Goal: Information Seeking & Learning: Learn about a topic

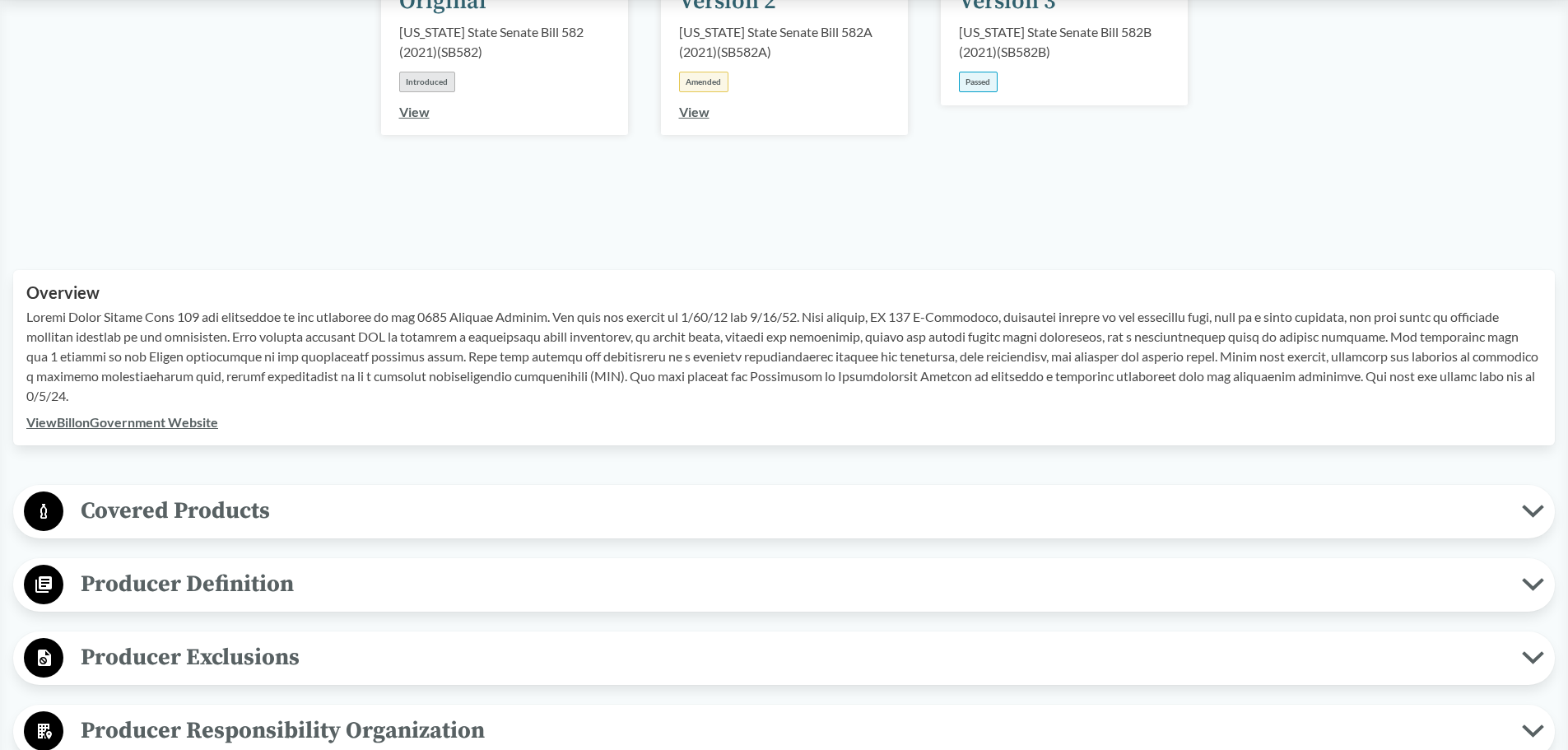
scroll to position [412, 0]
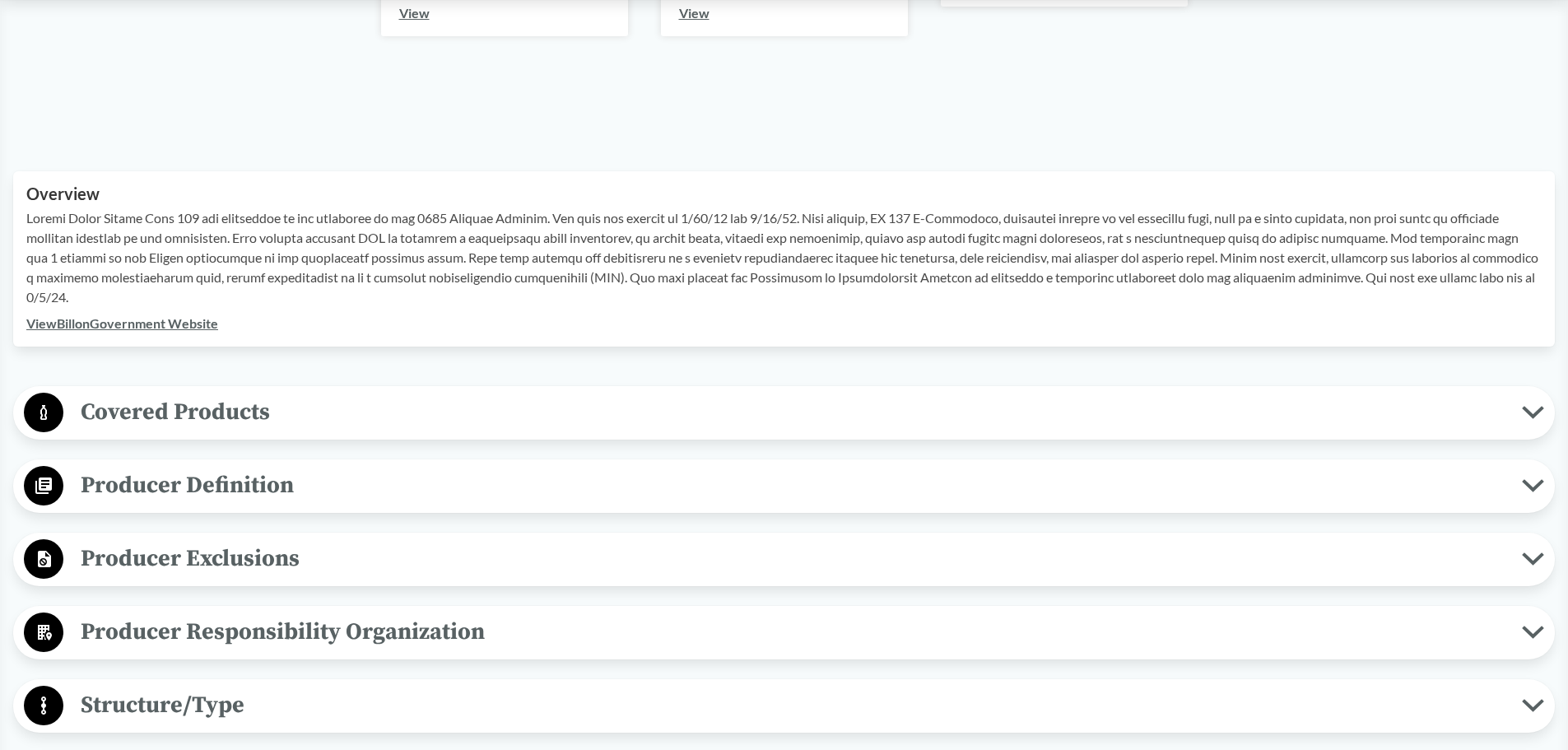
click at [323, 410] on span "Covered Products" at bounding box center [792, 412] width 1459 height 37
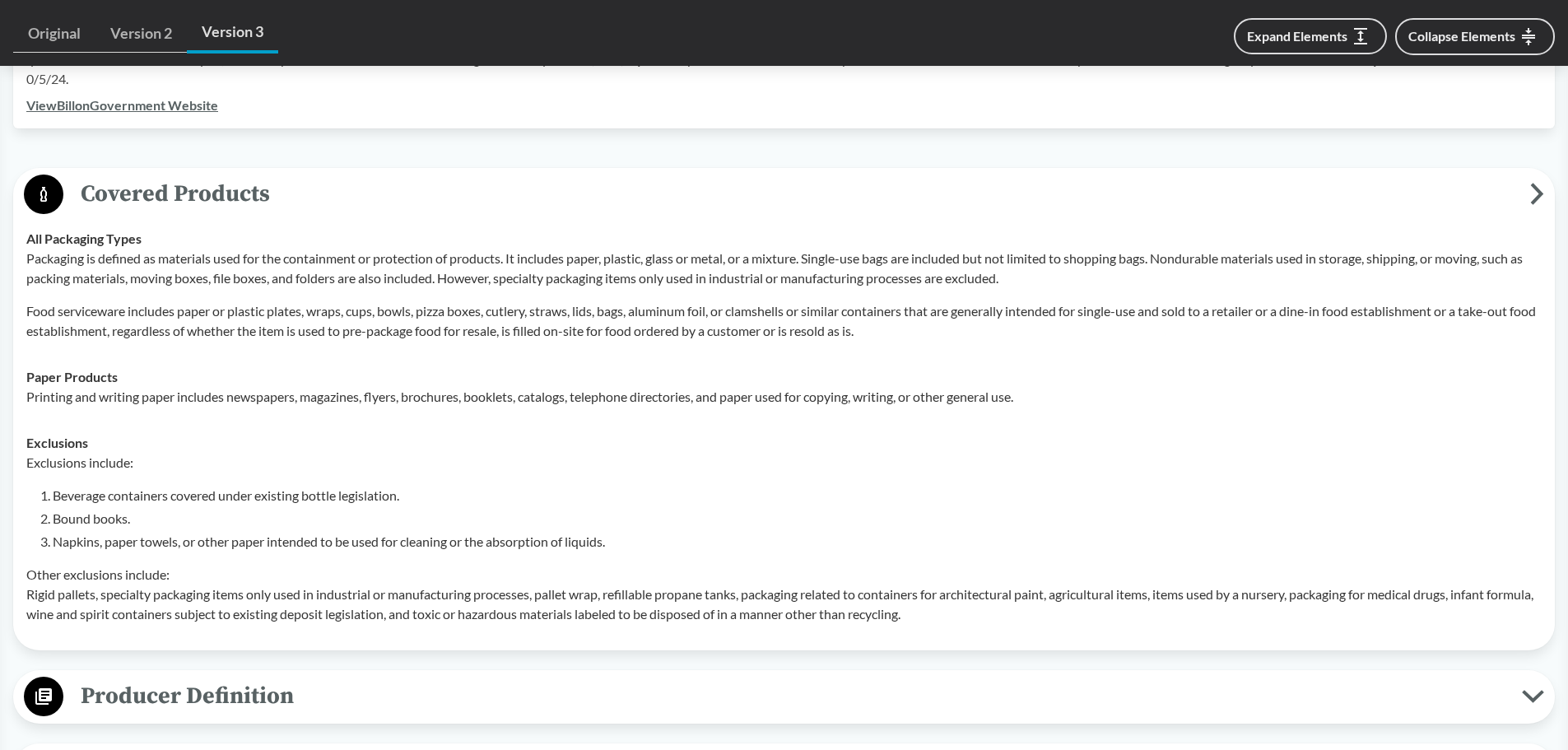
scroll to position [658, 0]
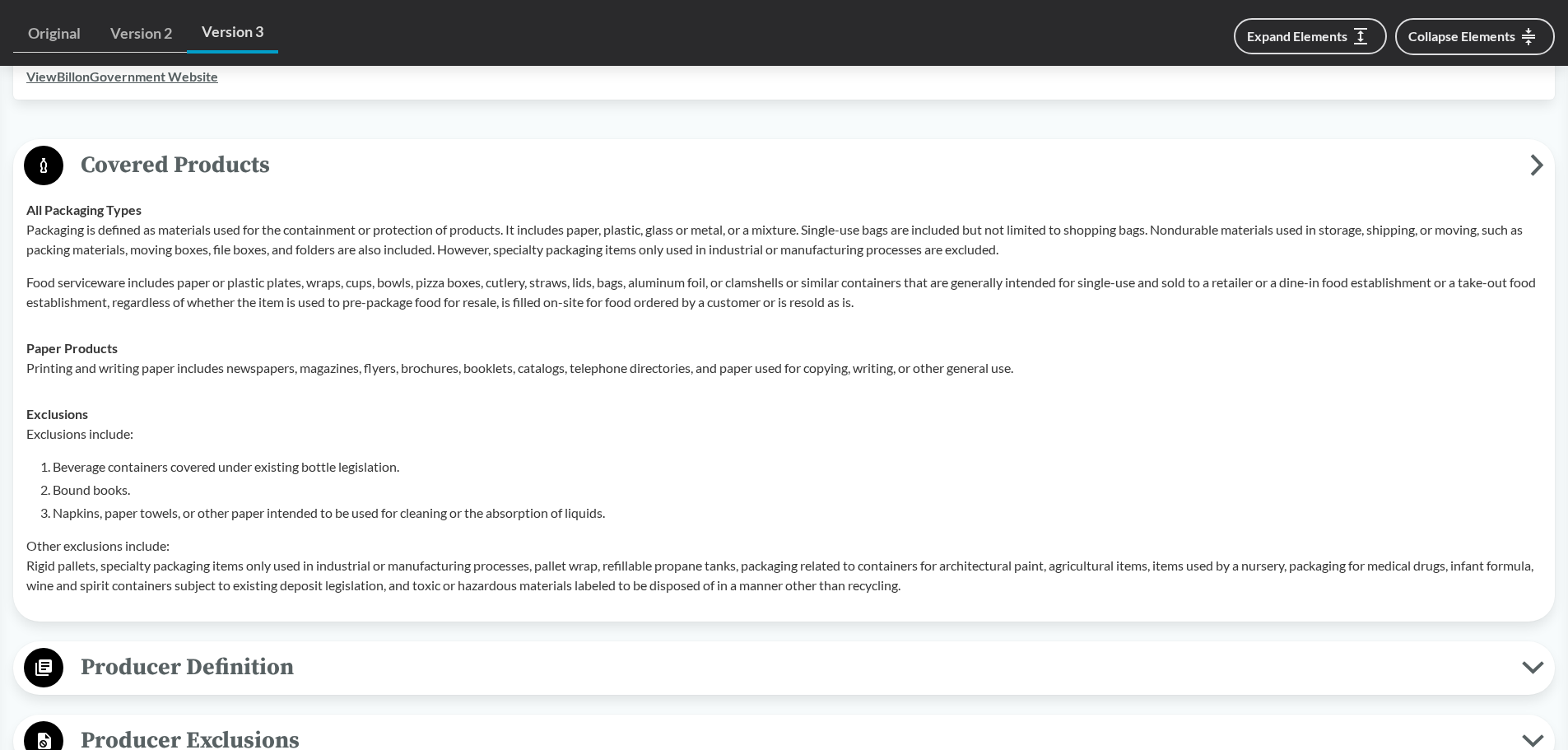
click at [1468, 154] on span "Covered Products" at bounding box center [796, 165] width 1466 height 37
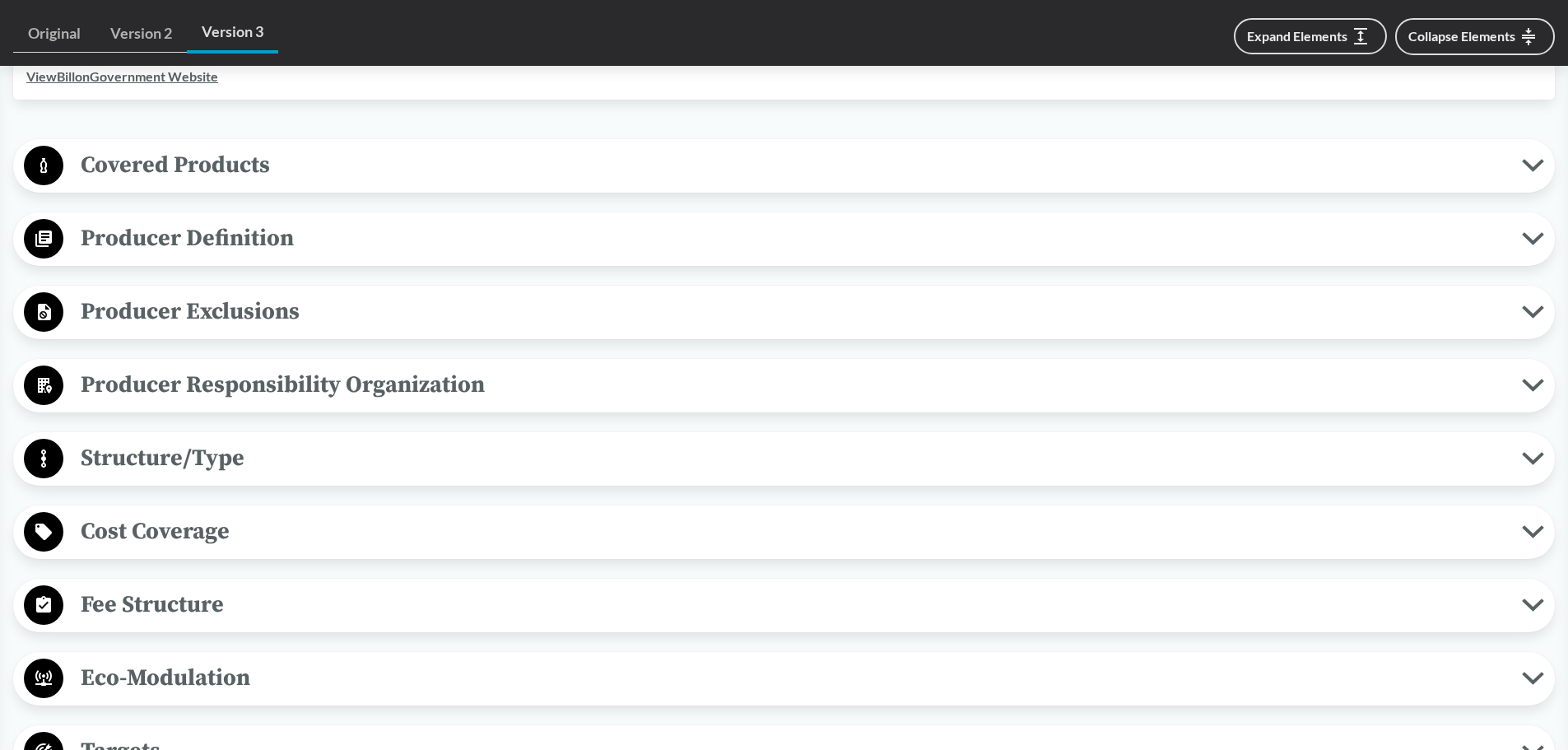
click at [255, 370] on span "Producer Responsibility Organization" at bounding box center [792, 385] width 1459 height 37
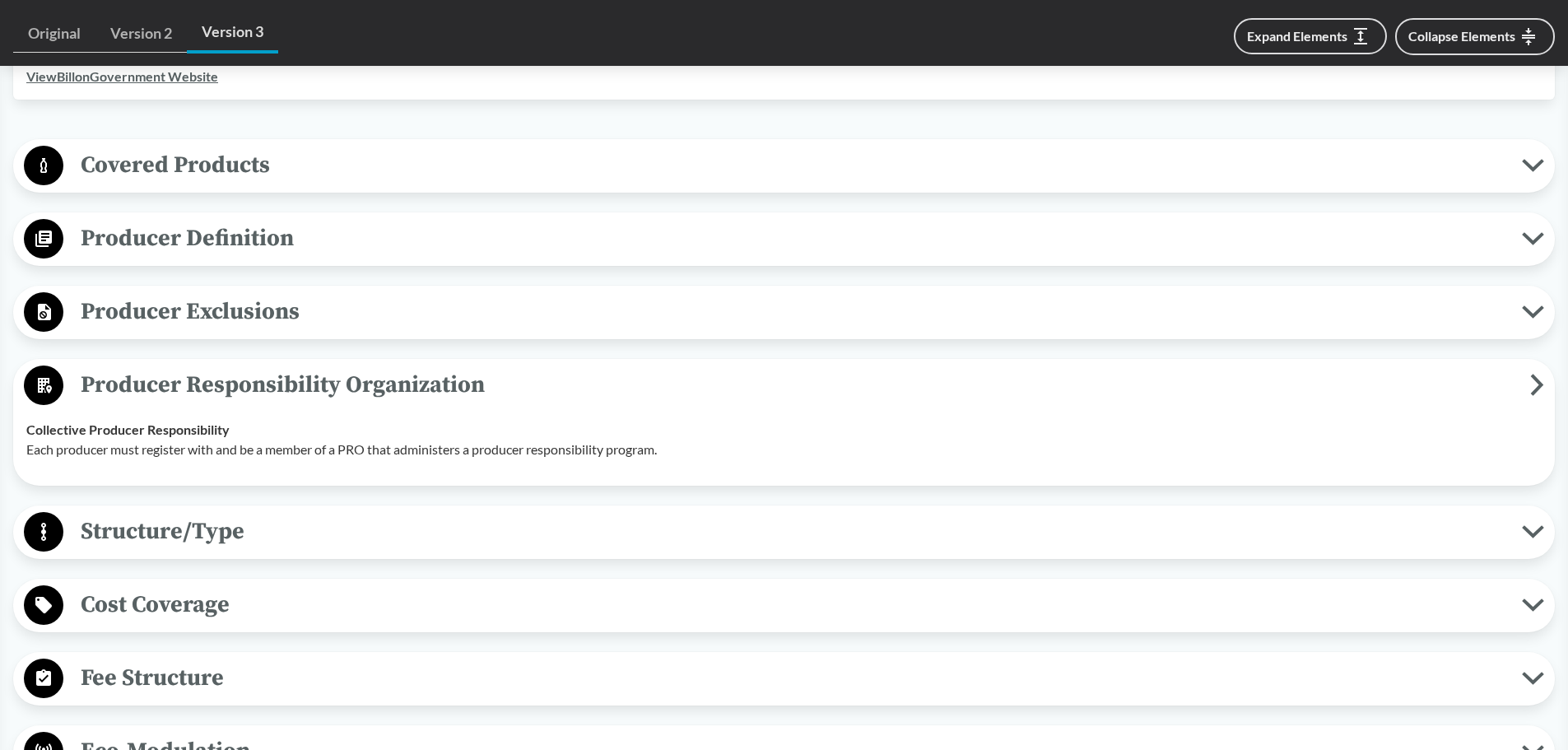
click at [255, 370] on span "Producer Responsibility Organization" at bounding box center [796, 385] width 1466 height 37
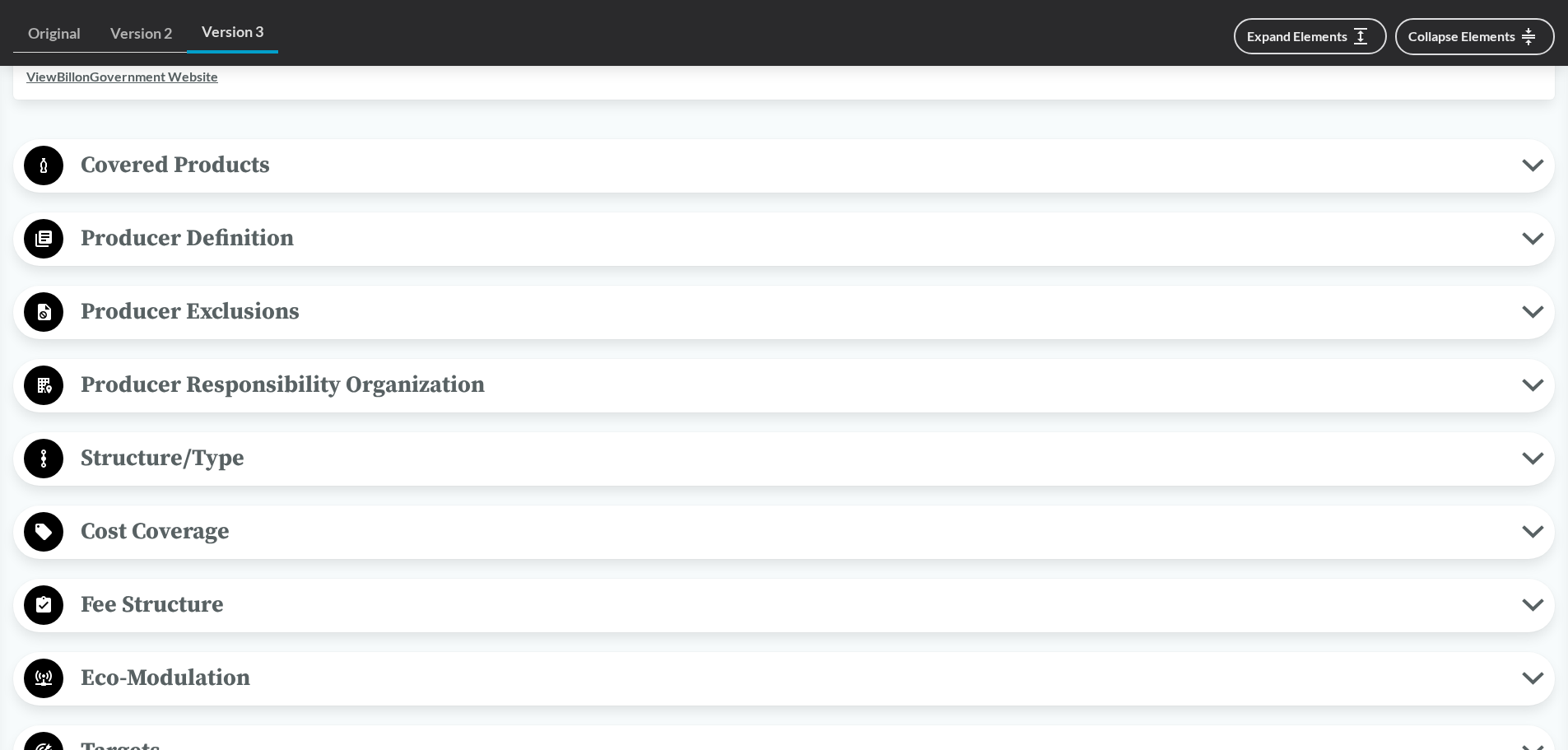
click at [214, 604] on span "Fee Structure" at bounding box center [792, 604] width 1459 height 37
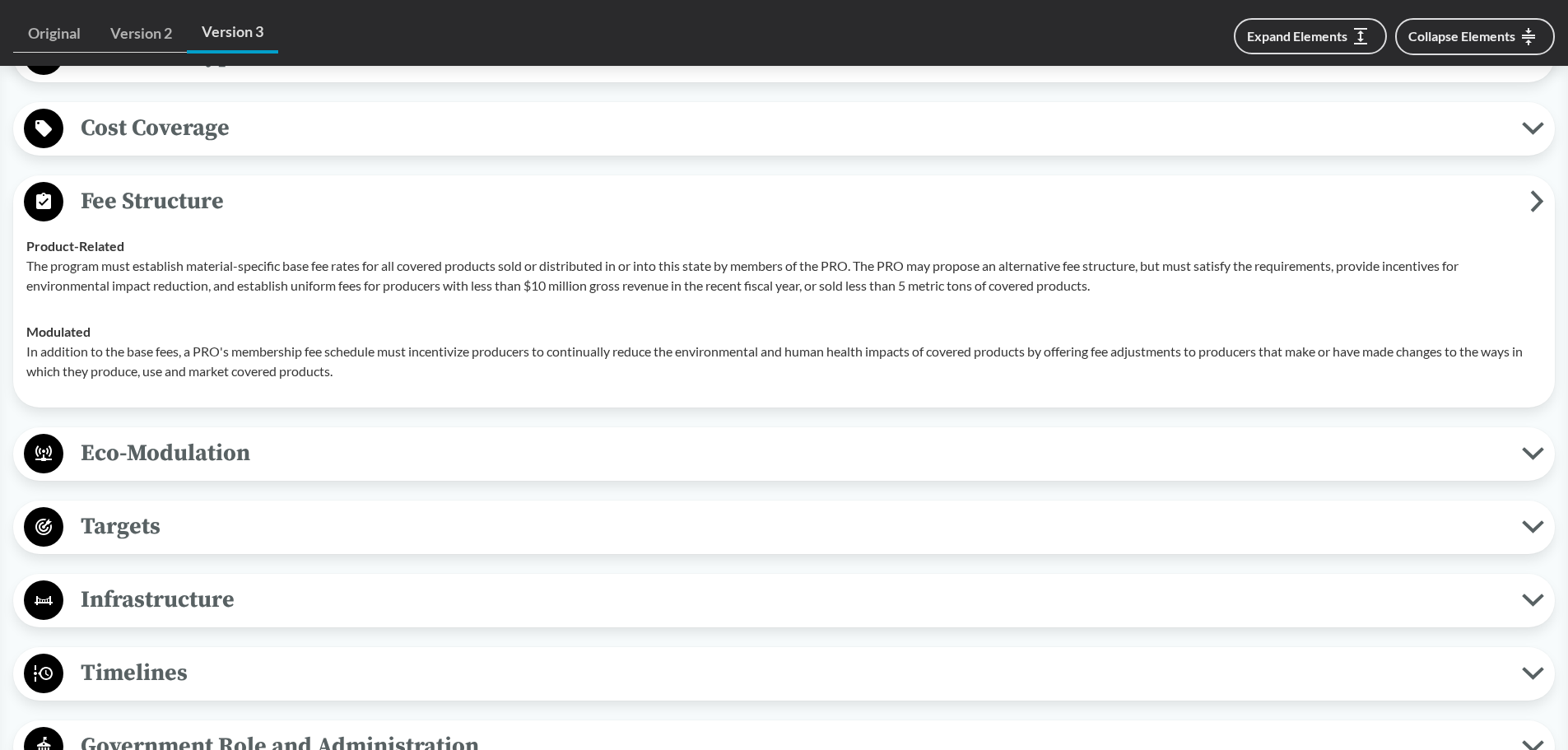
scroll to position [1070, 0]
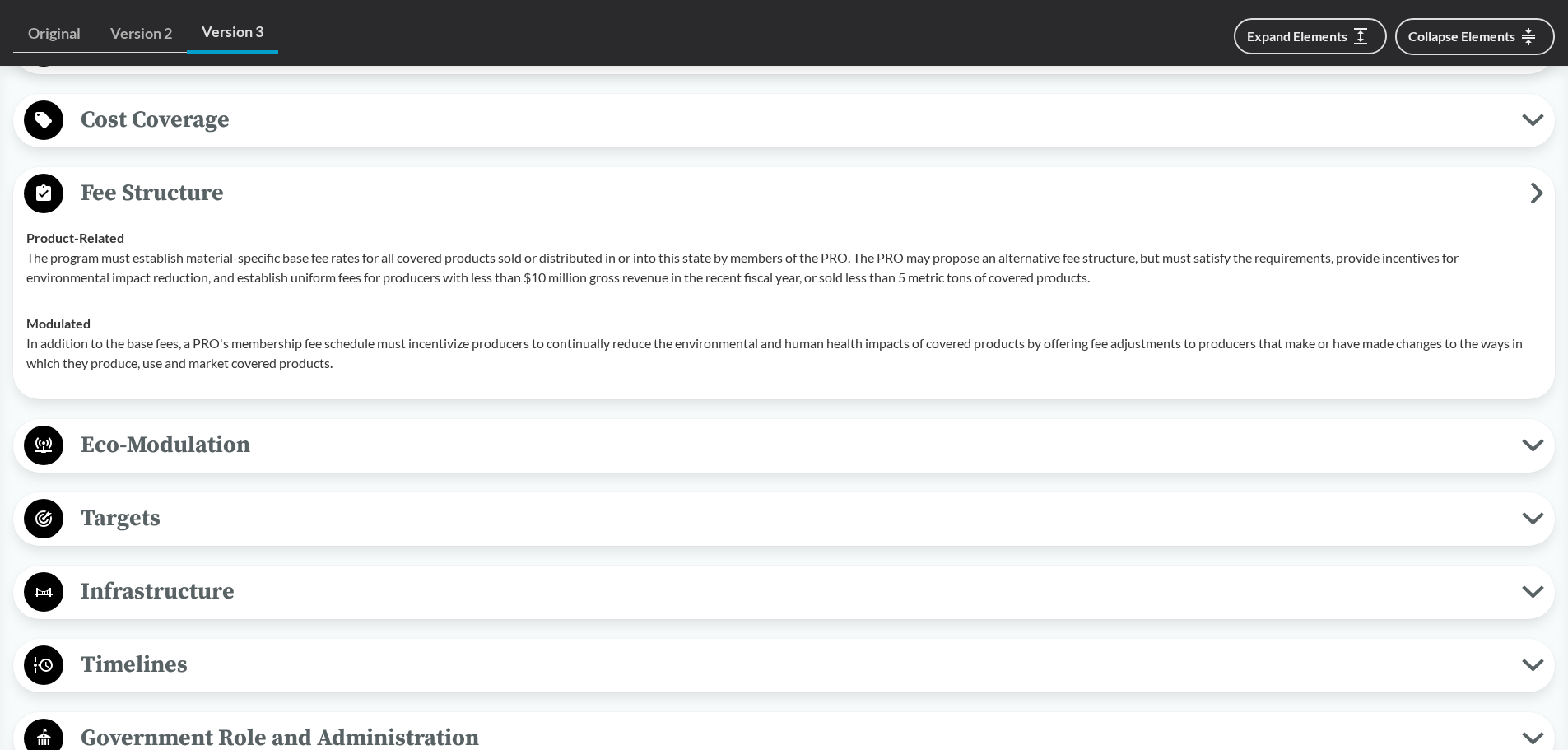
click at [406, 446] on span "Eco-Modulation" at bounding box center [792, 444] width 1459 height 37
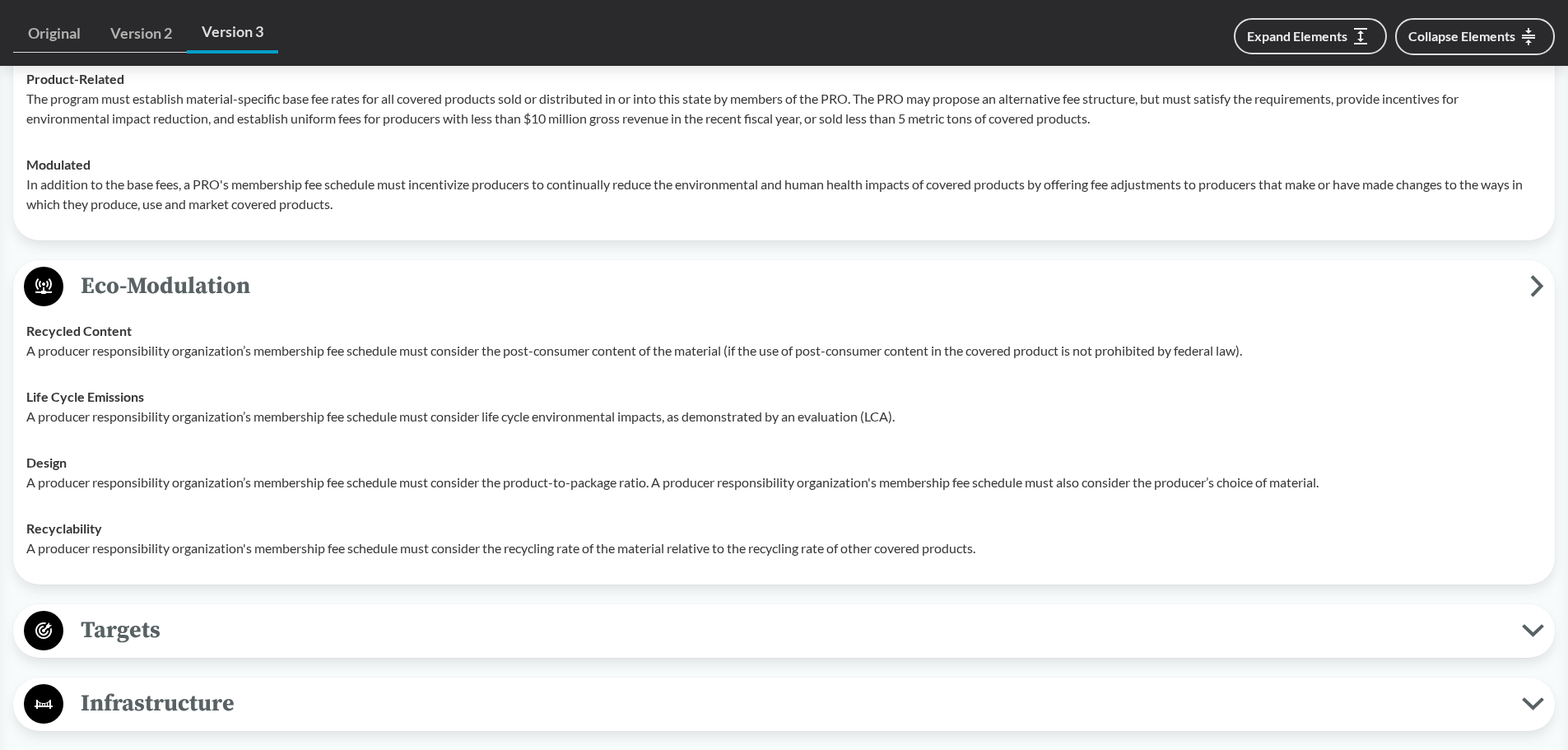
scroll to position [1235, 0]
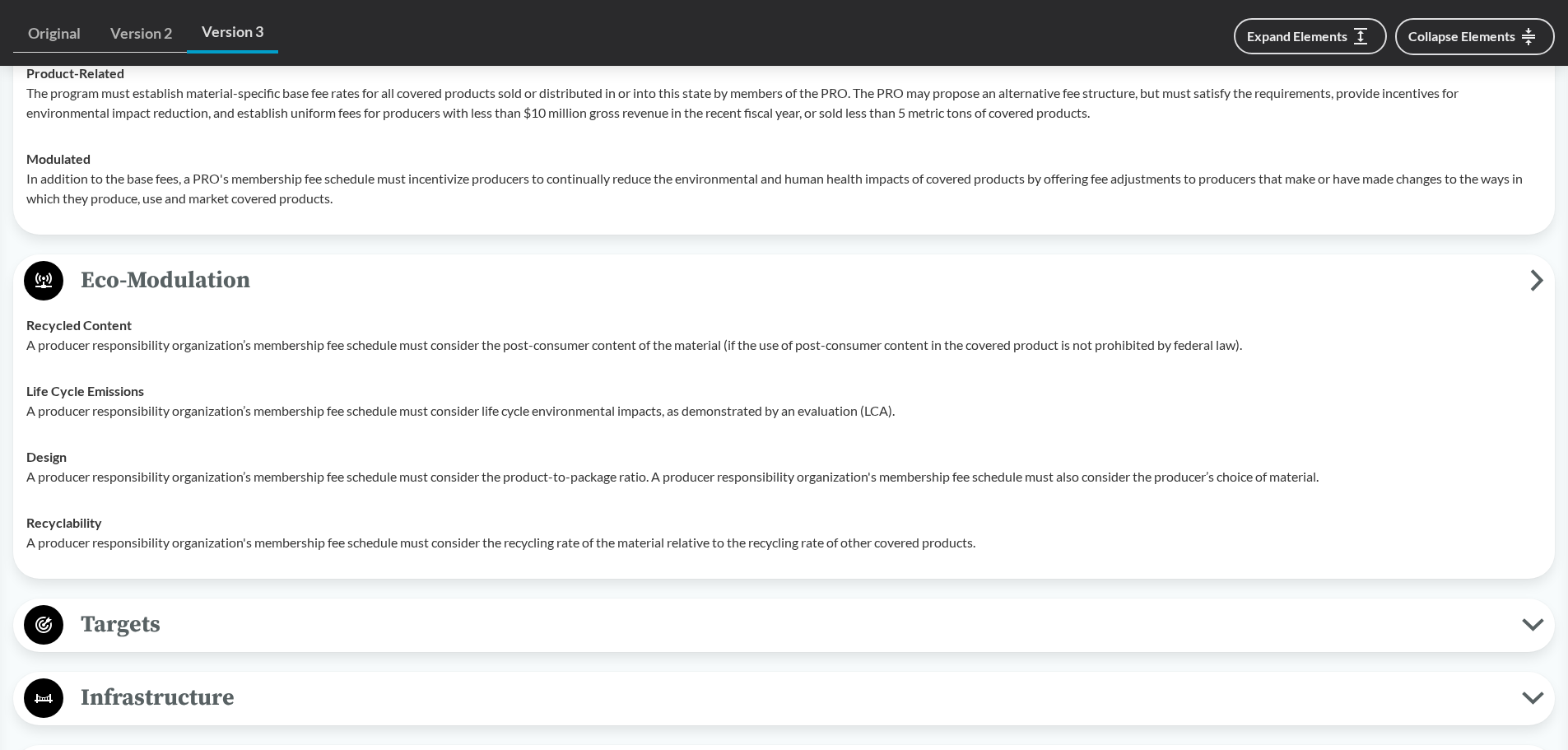
click at [338, 624] on span "Targets" at bounding box center [792, 625] width 1459 height 37
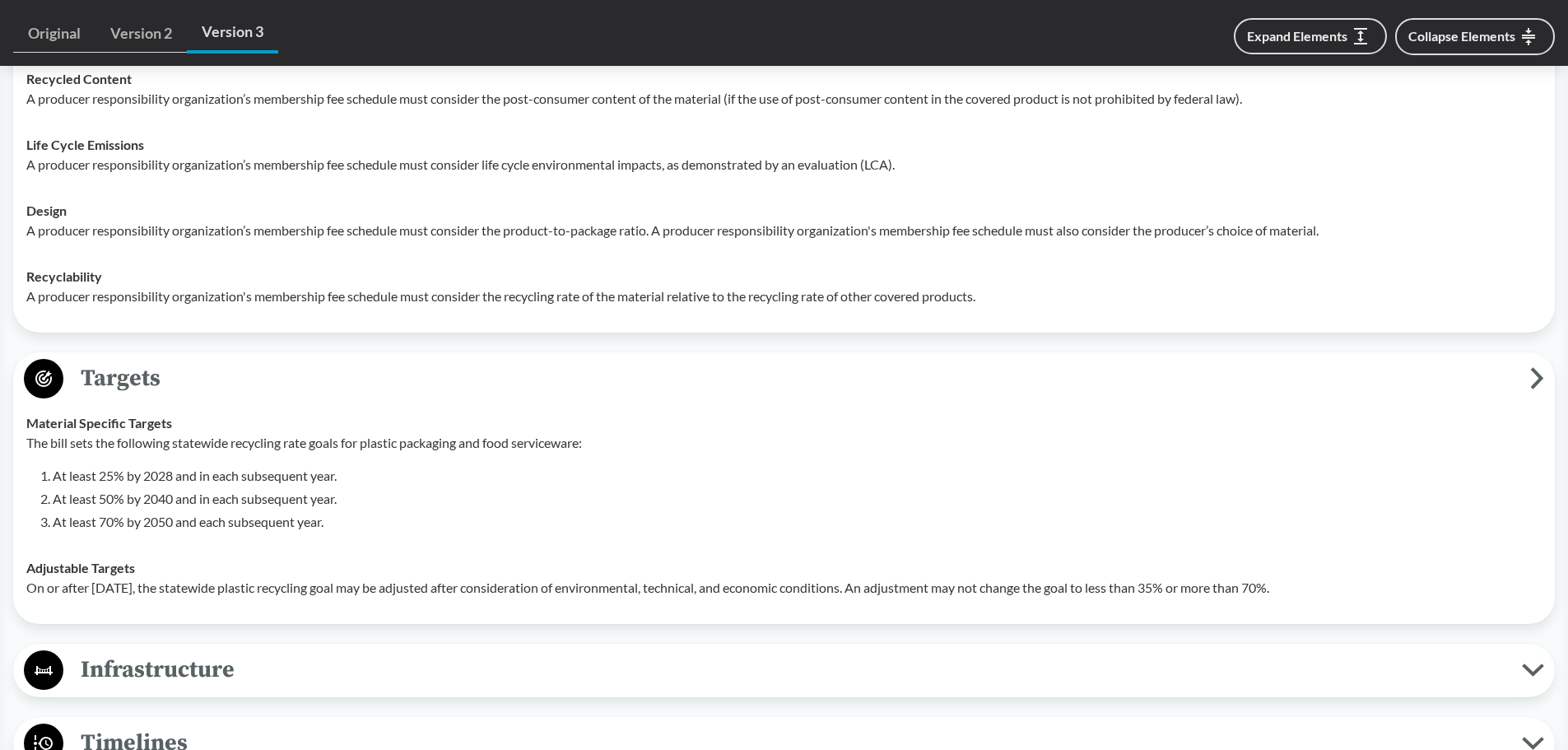
scroll to position [1481, 0]
click at [123, 467] on li "At least 25% by 2028 and in each subsequent year." at bounding box center [797, 474] width 1489 height 19
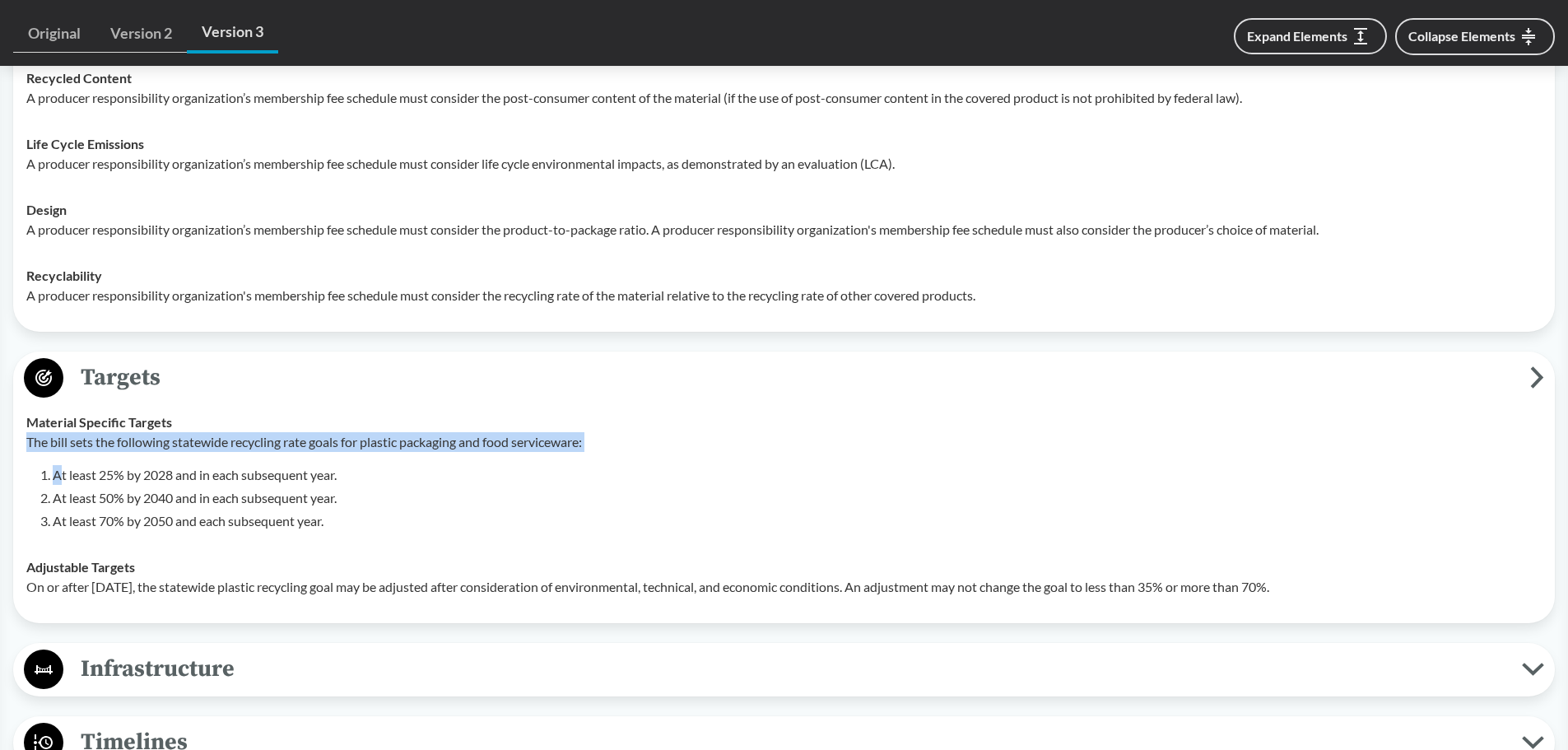
drag, startPoint x: 27, startPoint y: 440, endPoint x: 63, endPoint y: 460, distance: 41.2
click at [63, 460] on div "The bill sets the following statewide recycling rate goals for plastic packagin…" at bounding box center [784, 481] width 1515 height 98
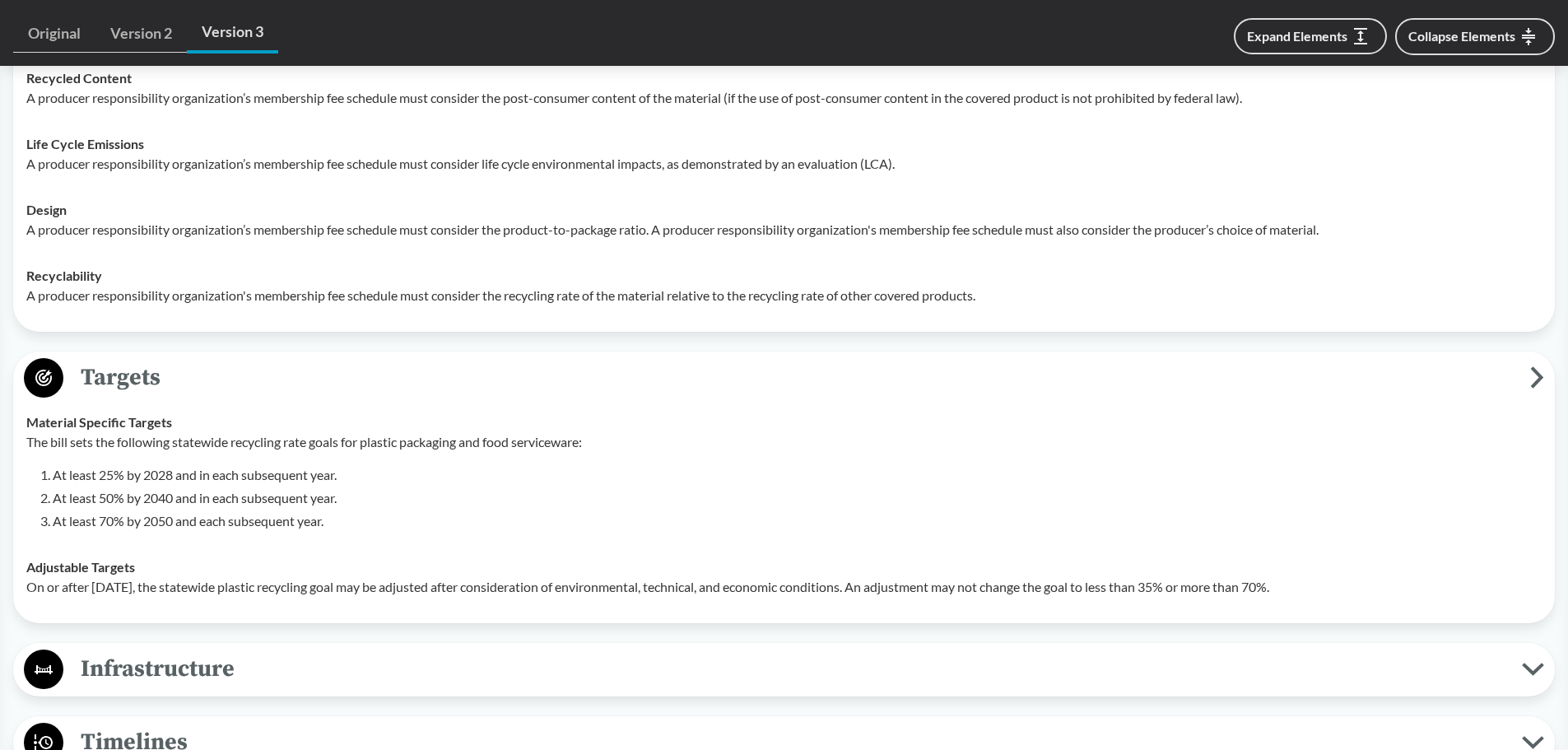
click at [44, 419] on strong "Material Specific Targets" at bounding box center [98, 422] width 146 height 16
click at [25, 421] on td "Material Specific Targets The bill sets the following statewide recycling rate …" at bounding box center [784, 471] width 1530 height 145
click at [29, 444] on p "The bill sets the following statewide recycling rate goals for plastic packagin…" at bounding box center [784, 441] width 1515 height 19
drag, startPoint x: 28, startPoint y: 422, endPoint x: 1407, endPoint y: 587, distance: 1388.8
click at [1407, 587] on tbody "Material Specific Targets The bill sets the following statewide recycling rate …" at bounding box center [784, 504] width 1530 height 210
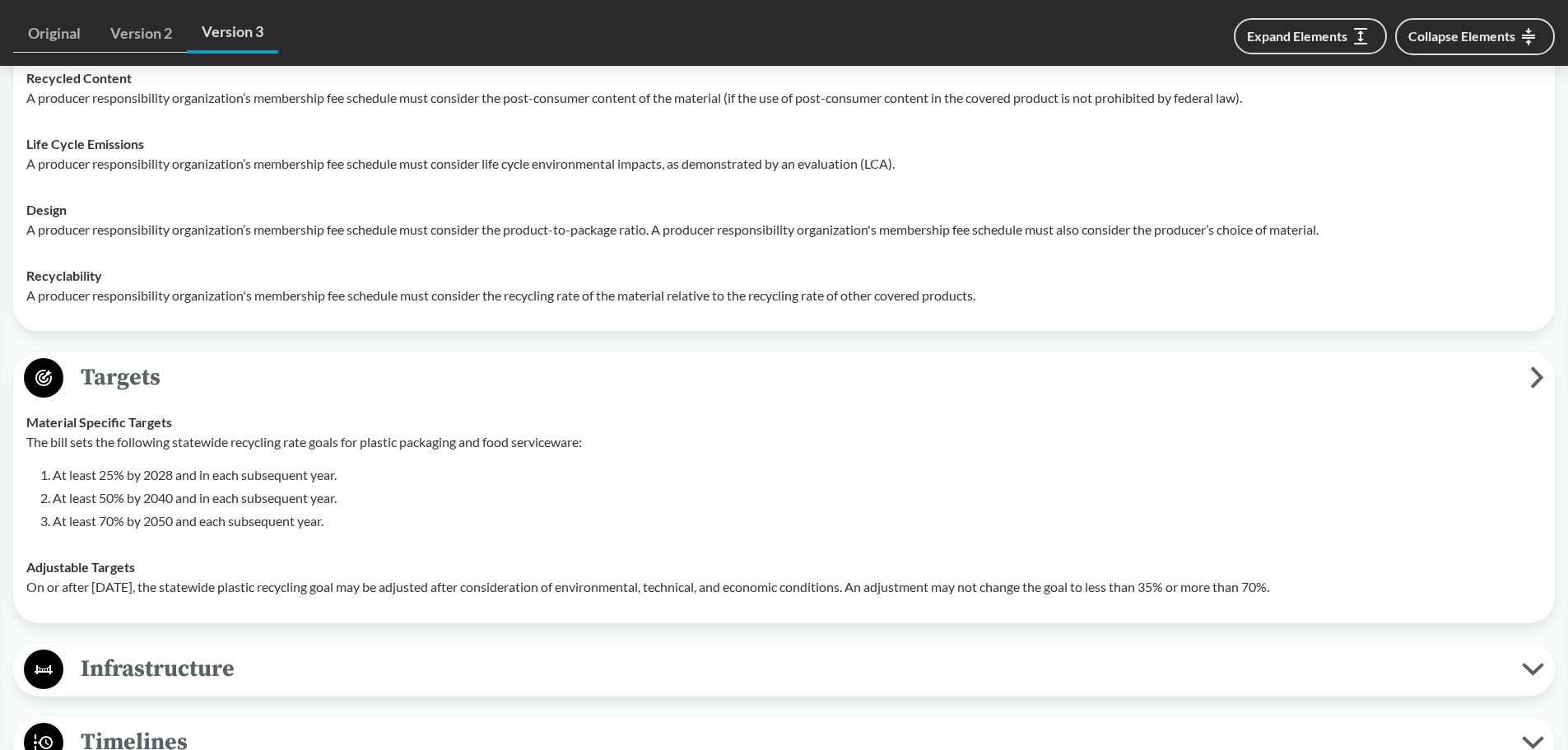
copy tbody "Material Specific Targets The bill sets the following statewide recycling rate …"
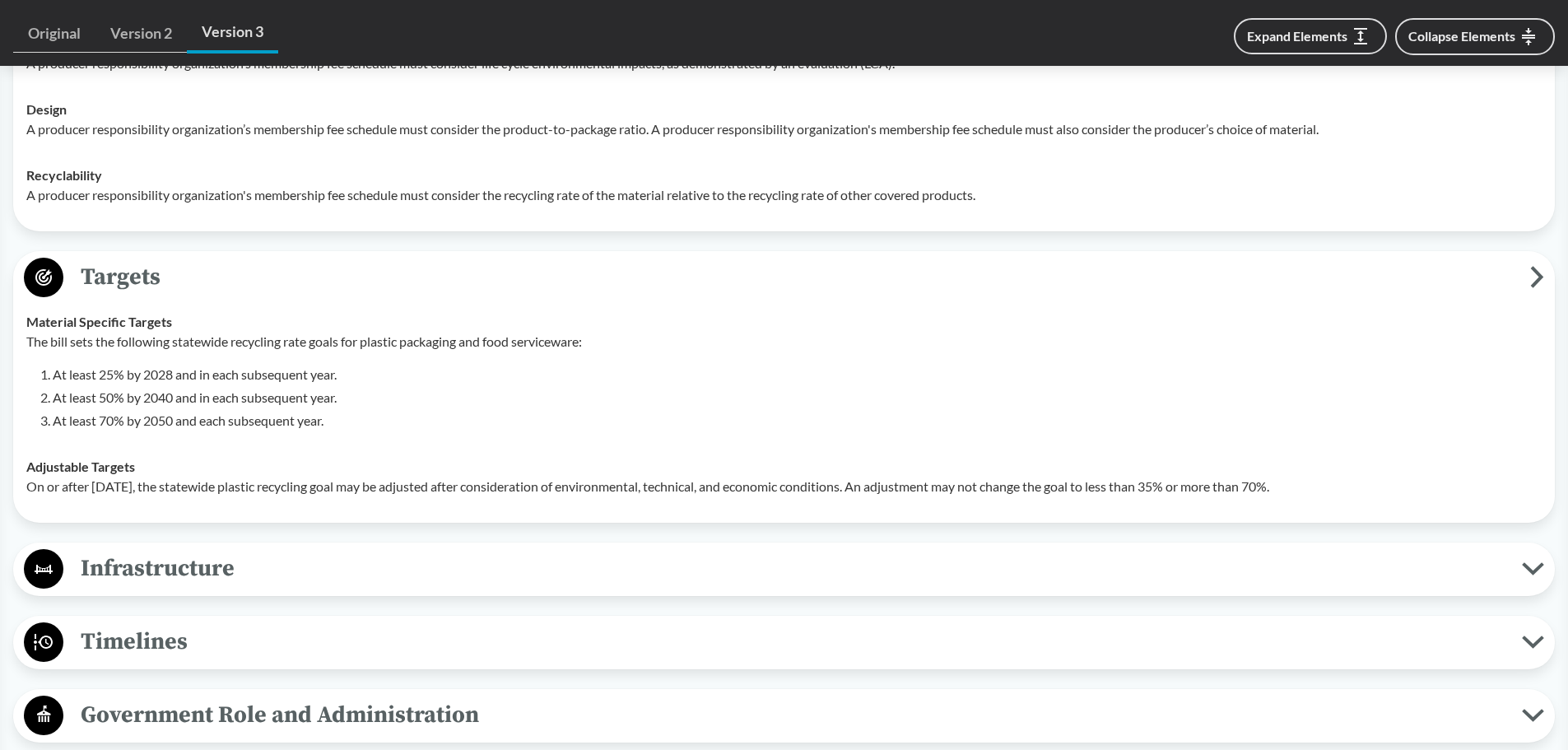
scroll to position [1646, 0]
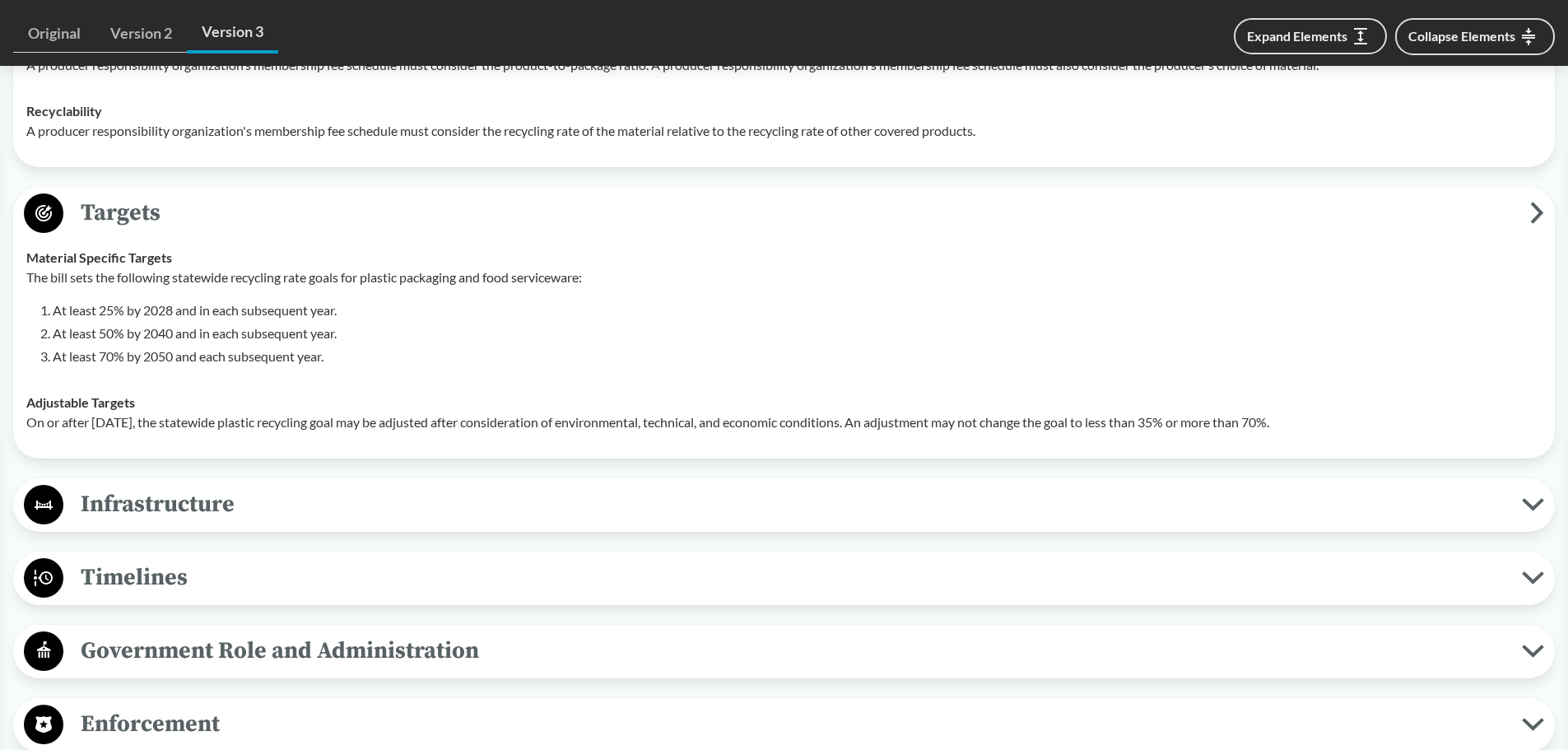
click at [147, 514] on span "Infrastructure" at bounding box center [792, 504] width 1459 height 37
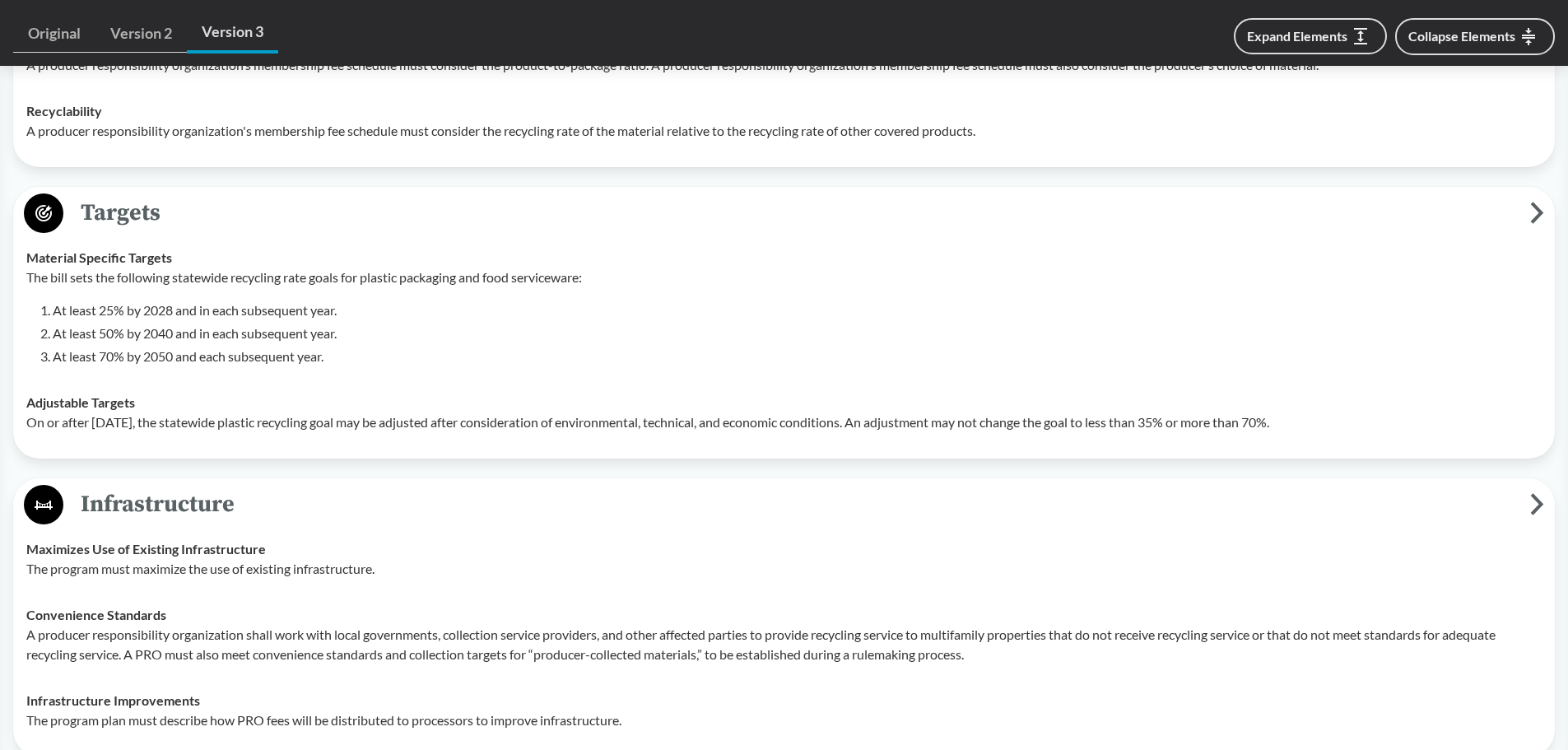
click at [147, 514] on span "Infrastructure" at bounding box center [796, 504] width 1466 height 37
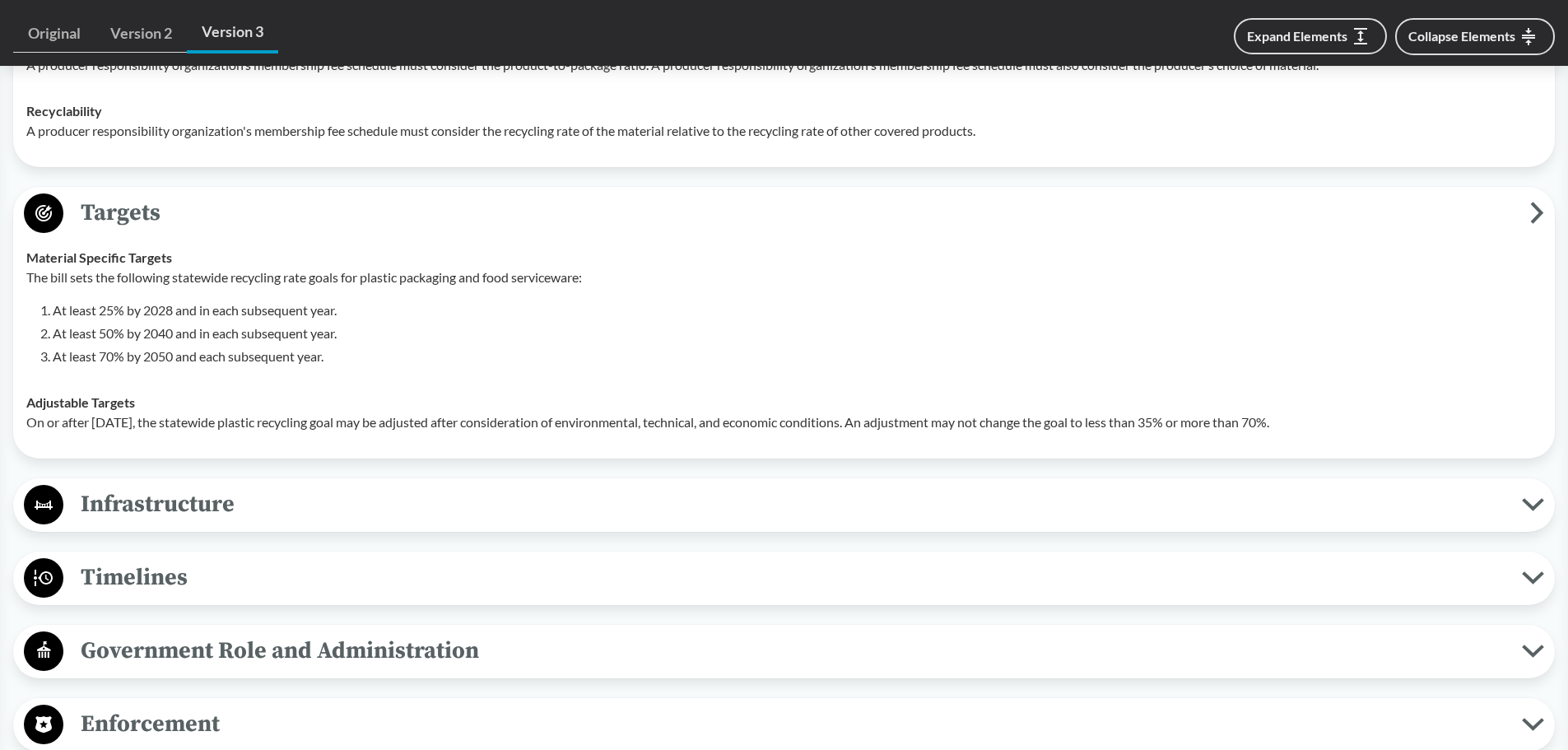
click at [175, 494] on span "Infrastructure" at bounding box center [792, 504] width 1459 height 37
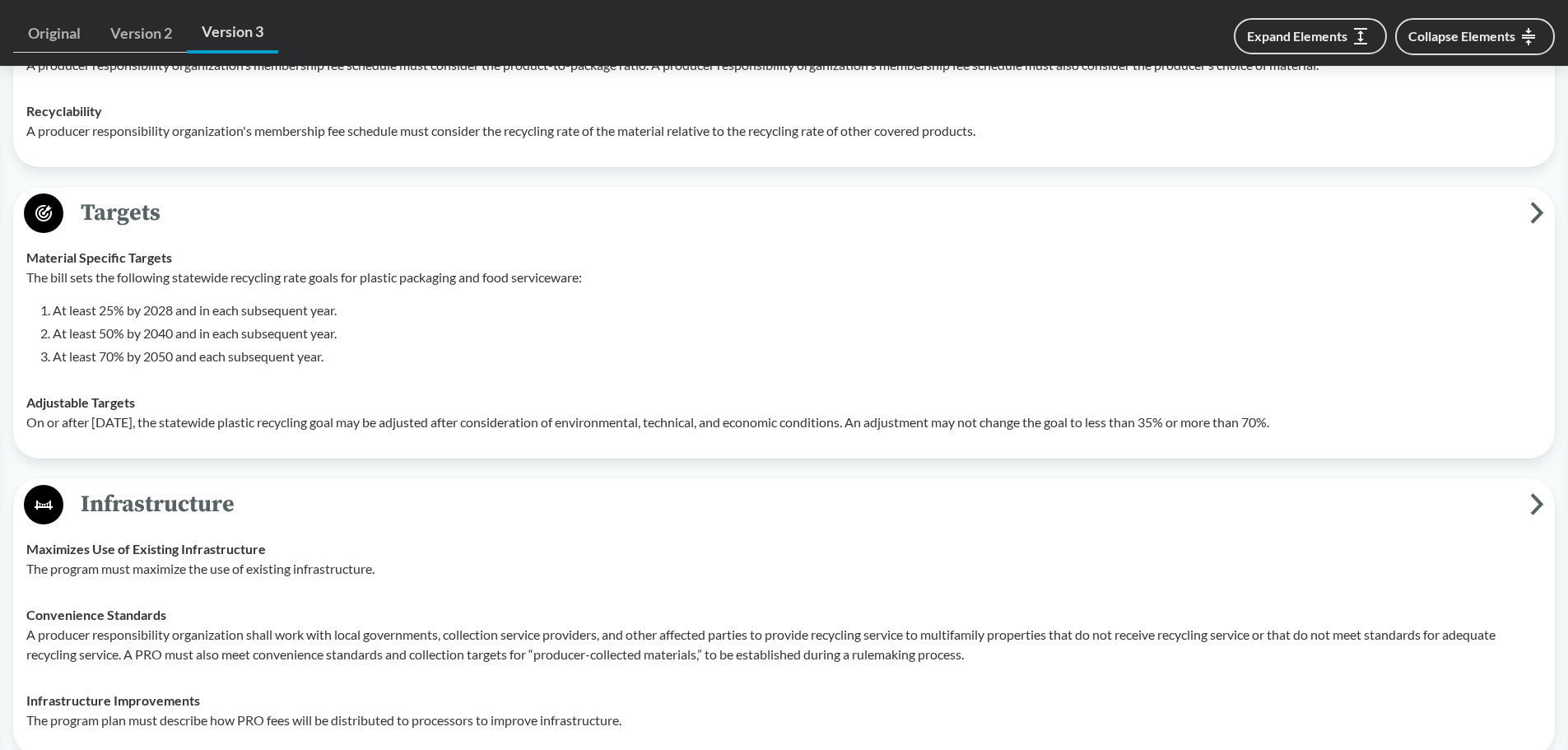
click at [175, 494] on span "Infrastructure" at bounding box center [796, 504] width 1466 height 37
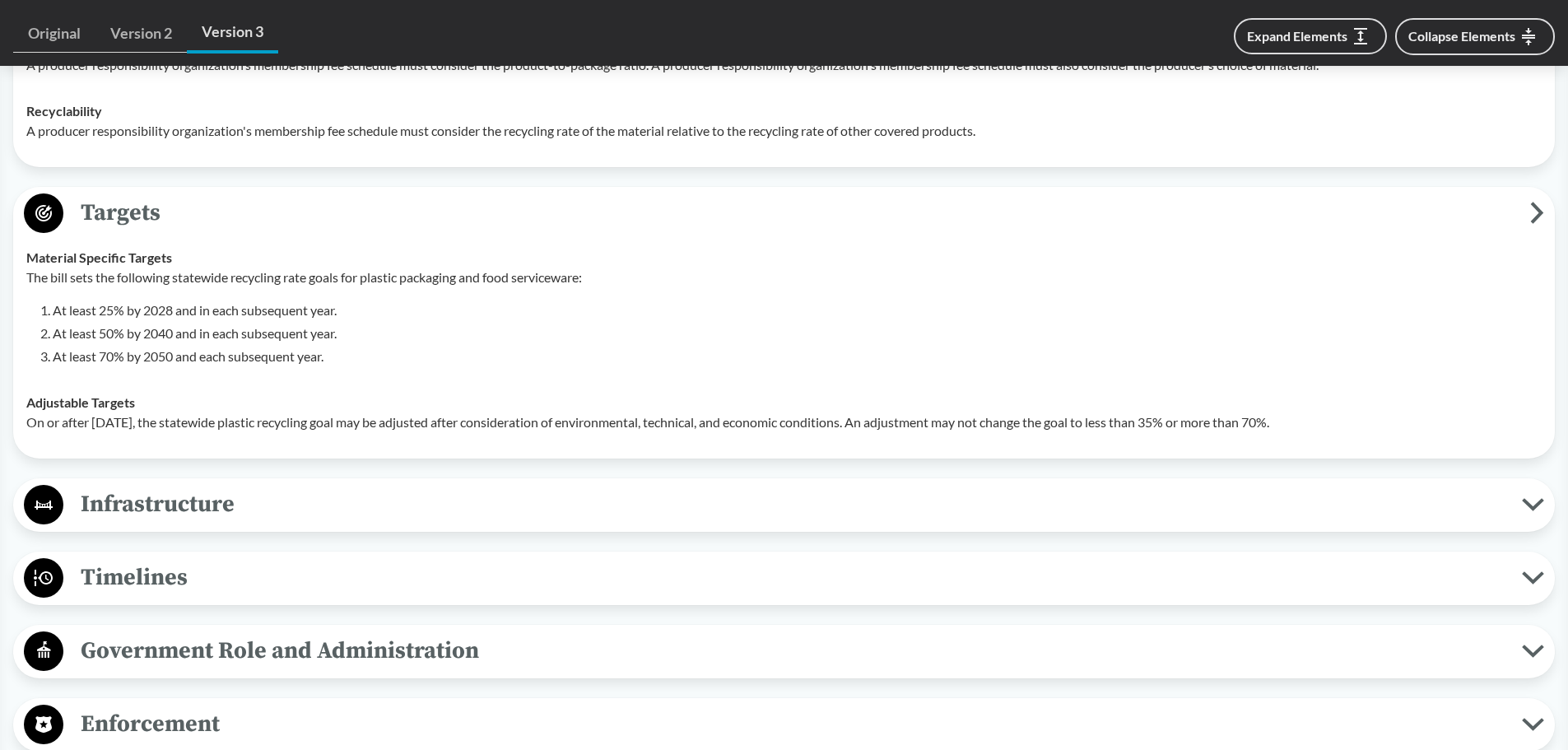
click at [175, 494] on span "Infrastructure" at bounding box center [792, 504] width 1459 height 37
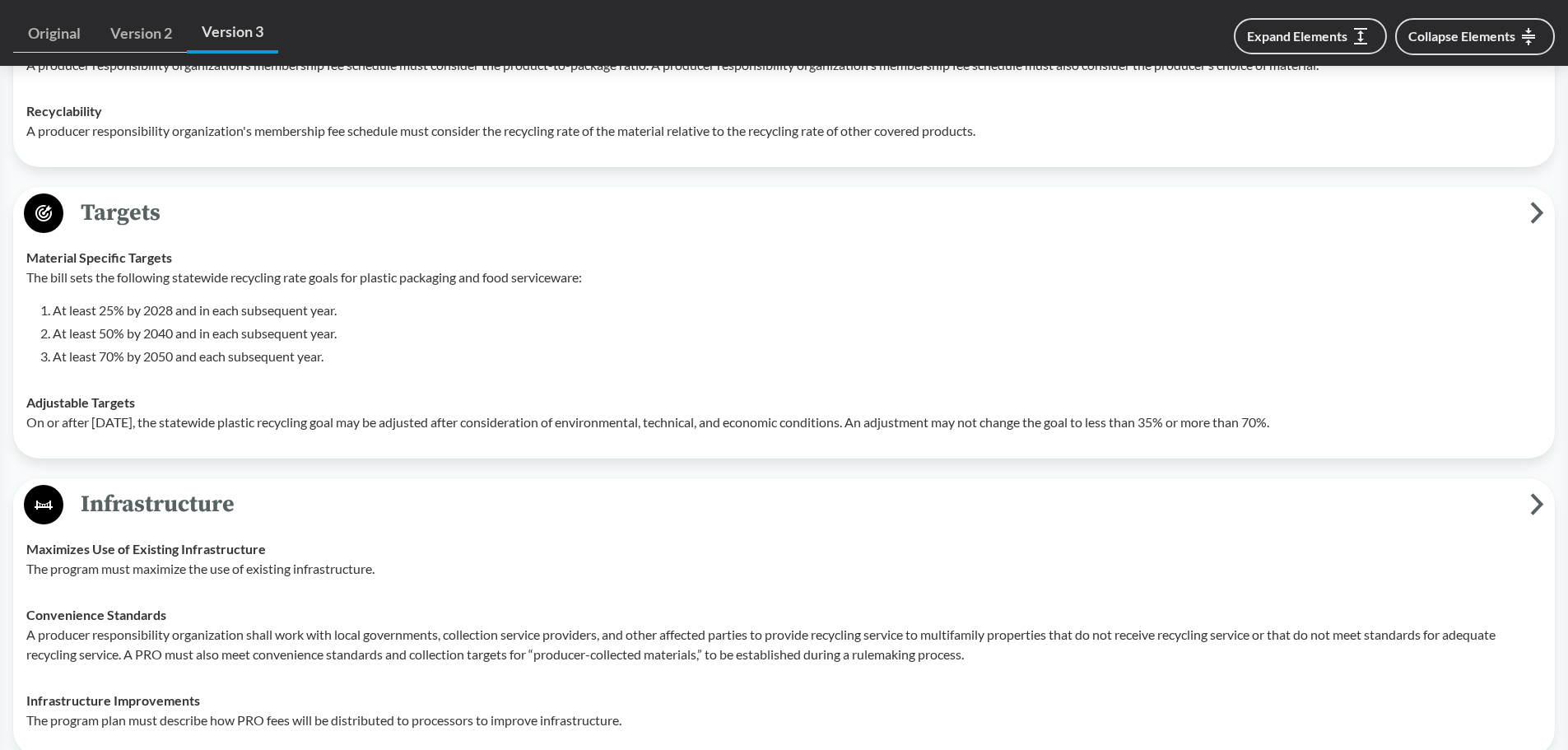
click at [175, 494] on span "Infrastructure" at bounding box center [796, 504] width 1466 height 37
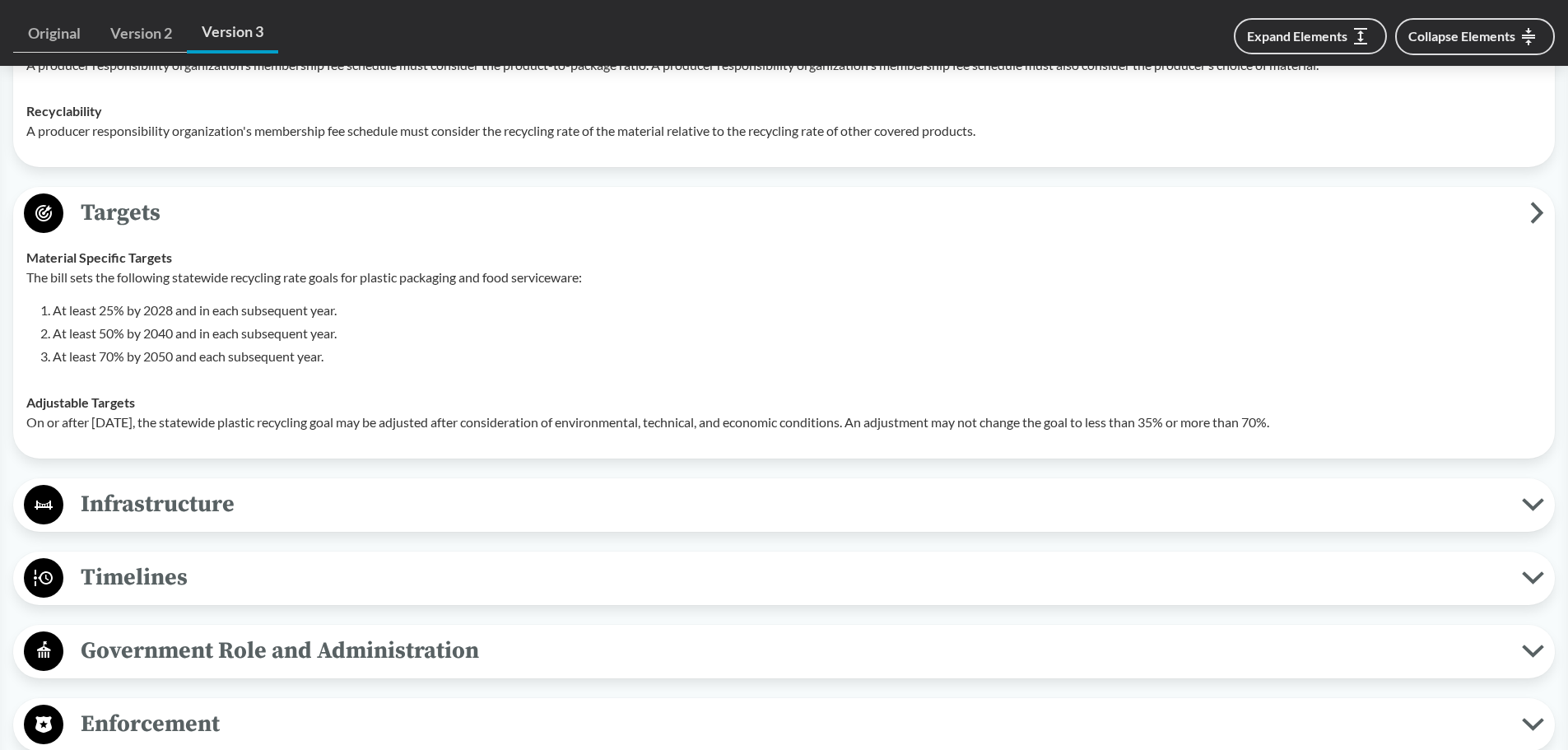
click at [210, 212] on span "Targets" at bounding box center [796, 213] width 1466 height 37
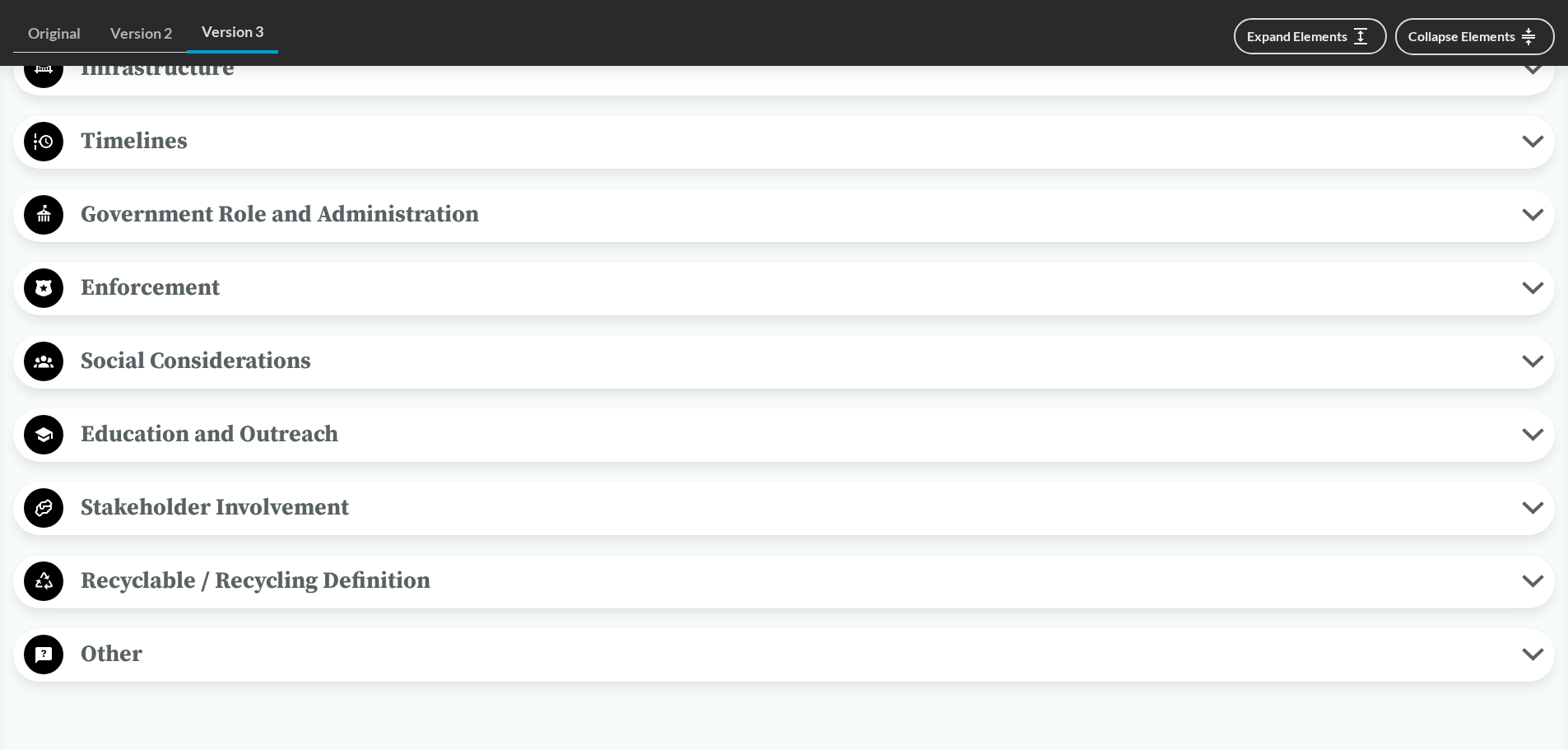
scroll to position [1893, 0]
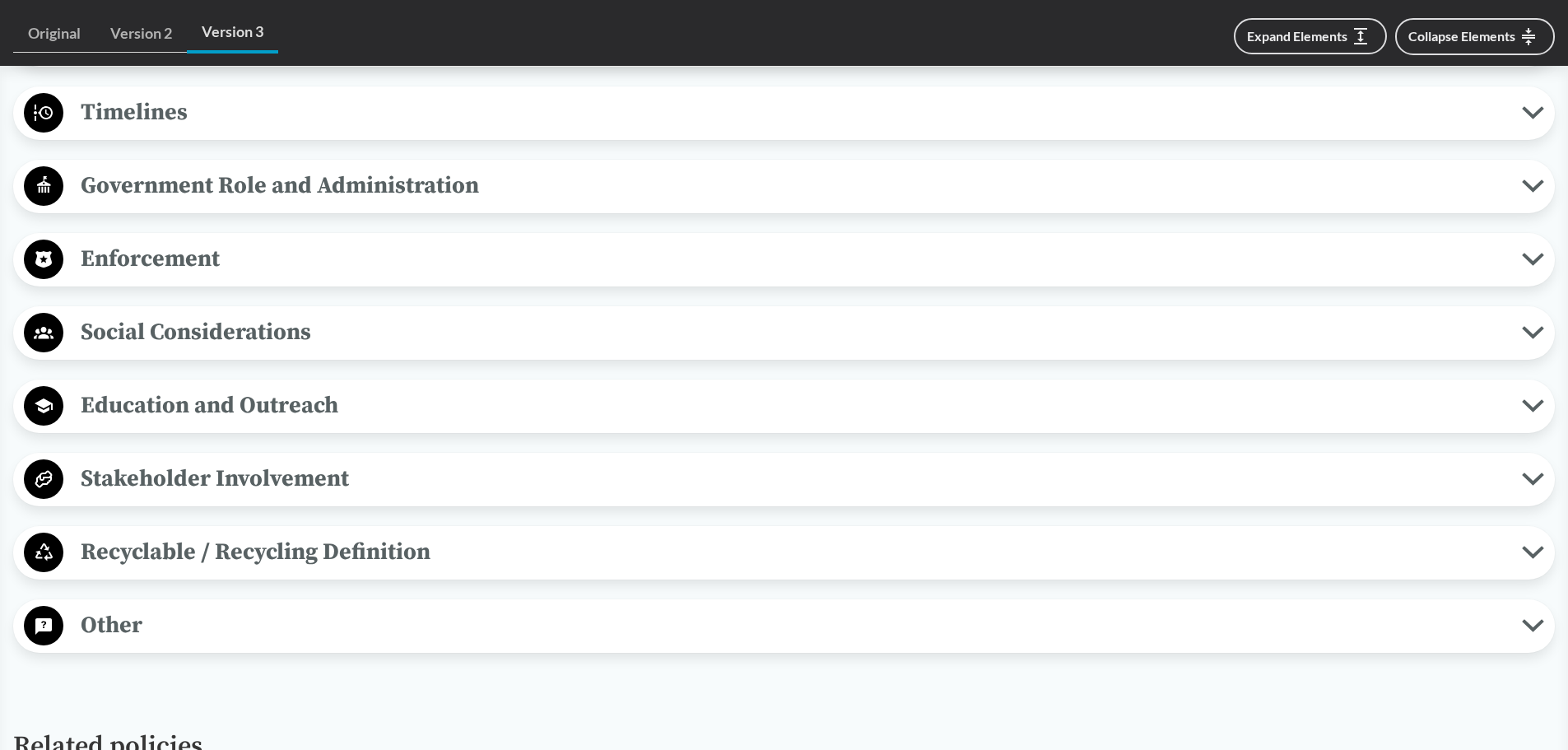
click at [185, 549] on span "Recyclable / Recycling Definition" at bounding box center [792, 552] width 1459 height 37
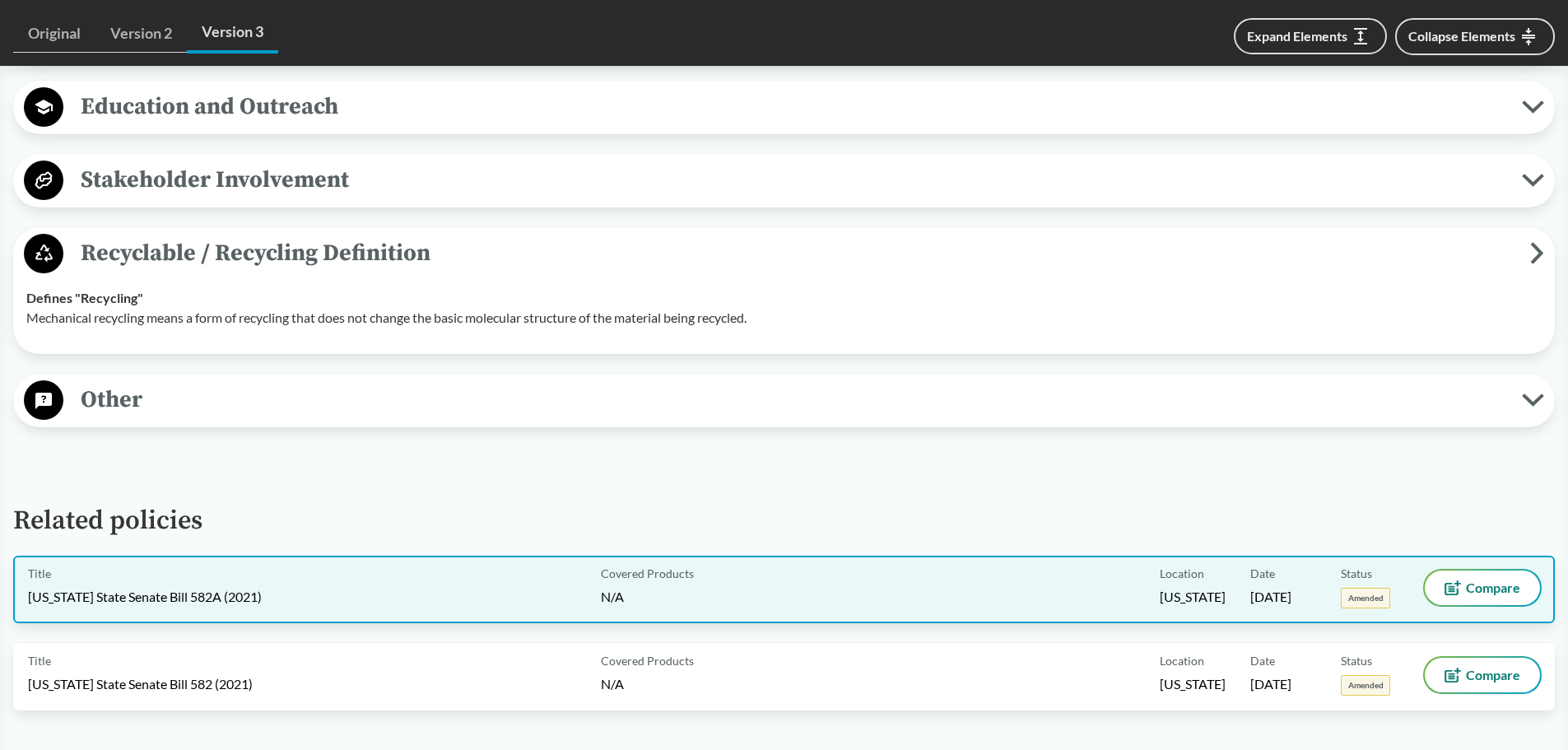
scroll to position [2222, 0]
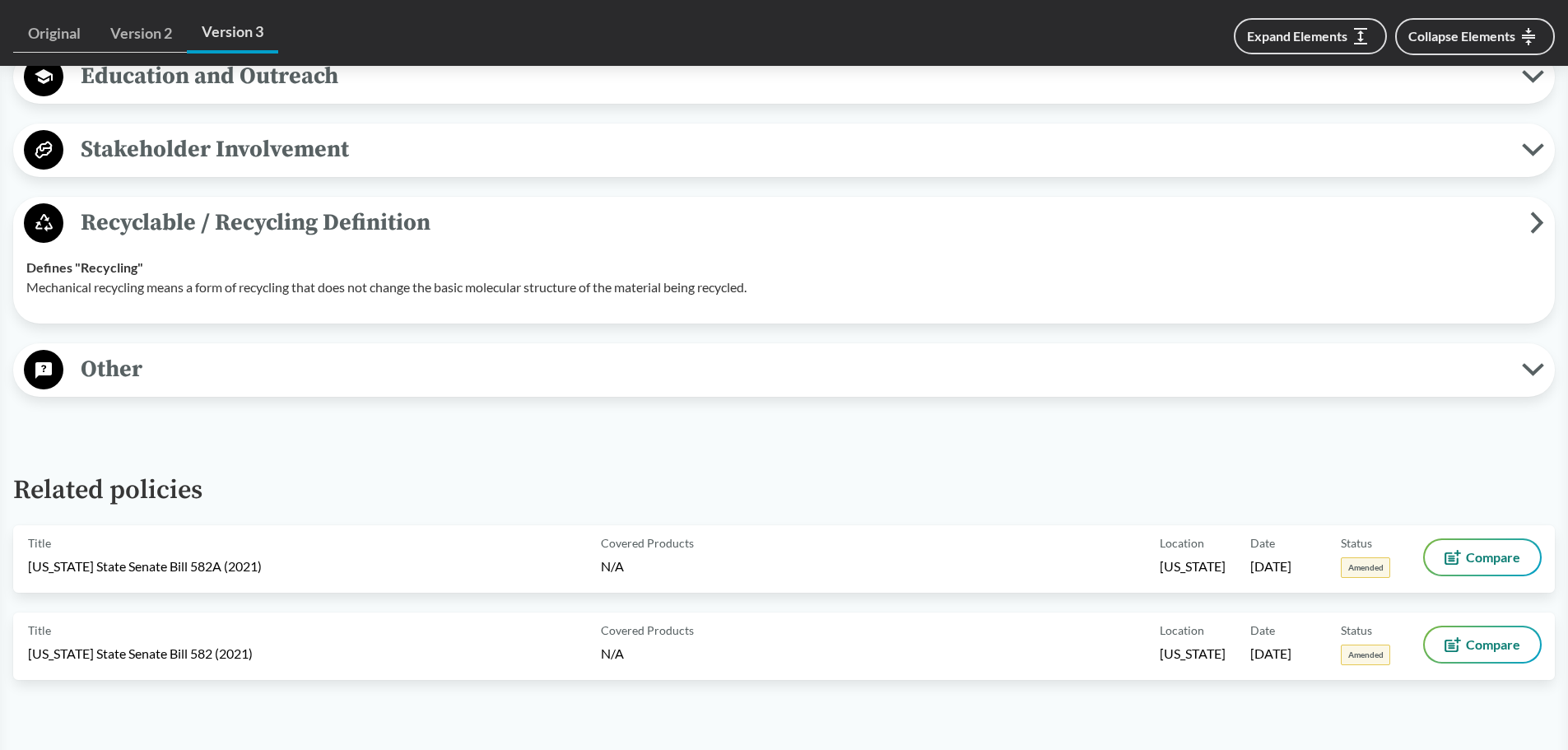
click at [317, 377] on span "Other" at bounding box center [792, 370] width 1459 height 37
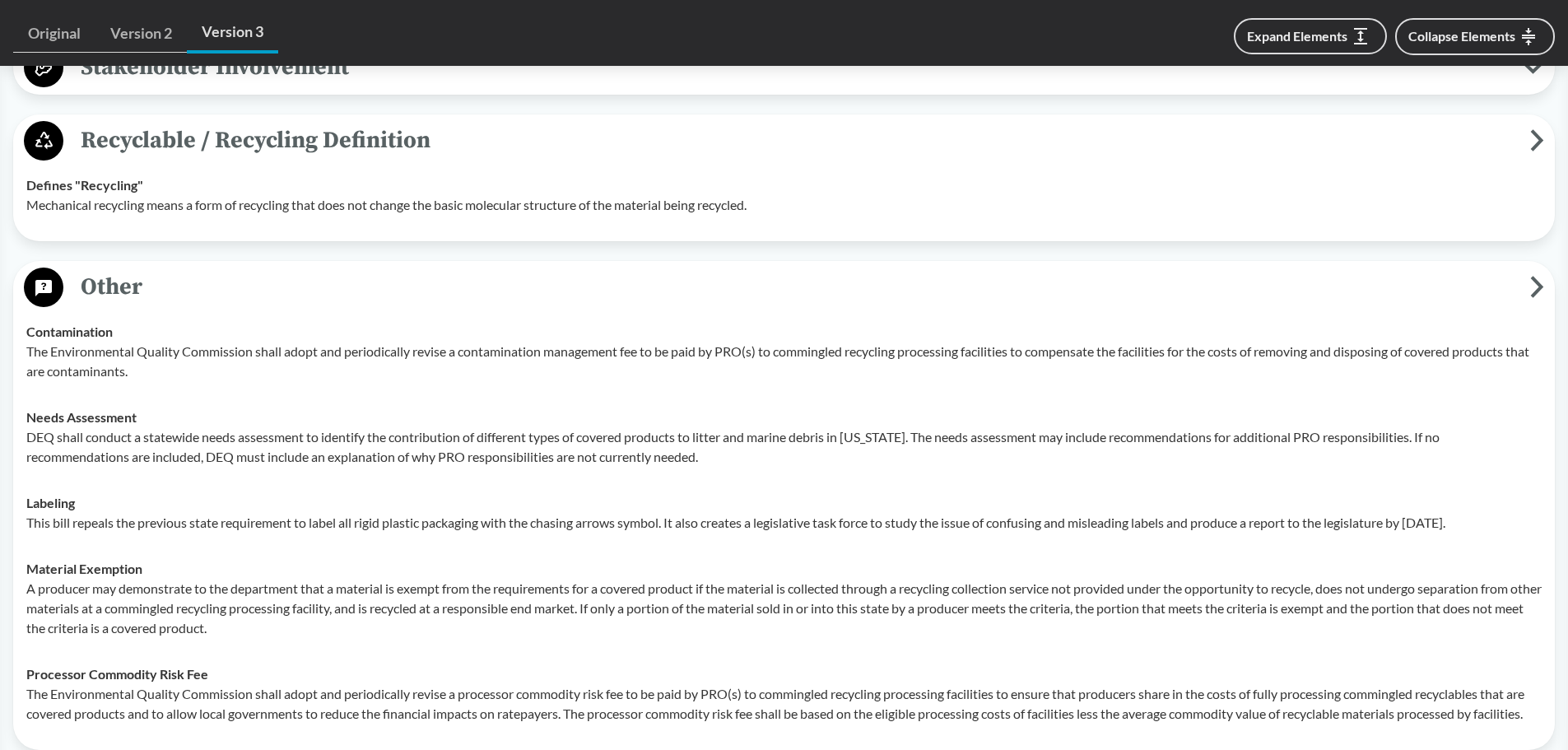
scroll to position [2387, 0]
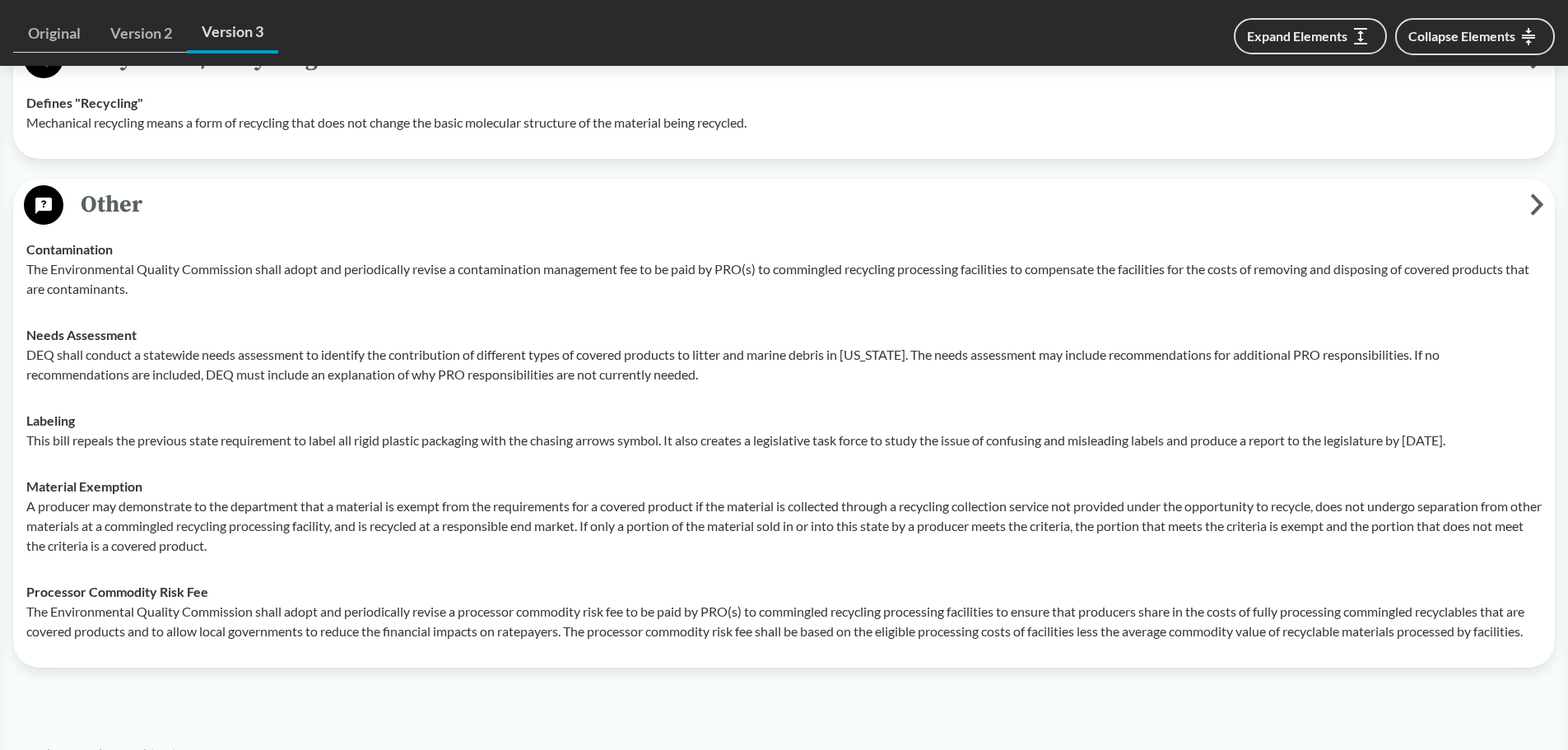
click at [278, 221] on span "Other" at bounding box center [796, 205] width 1466 height 37
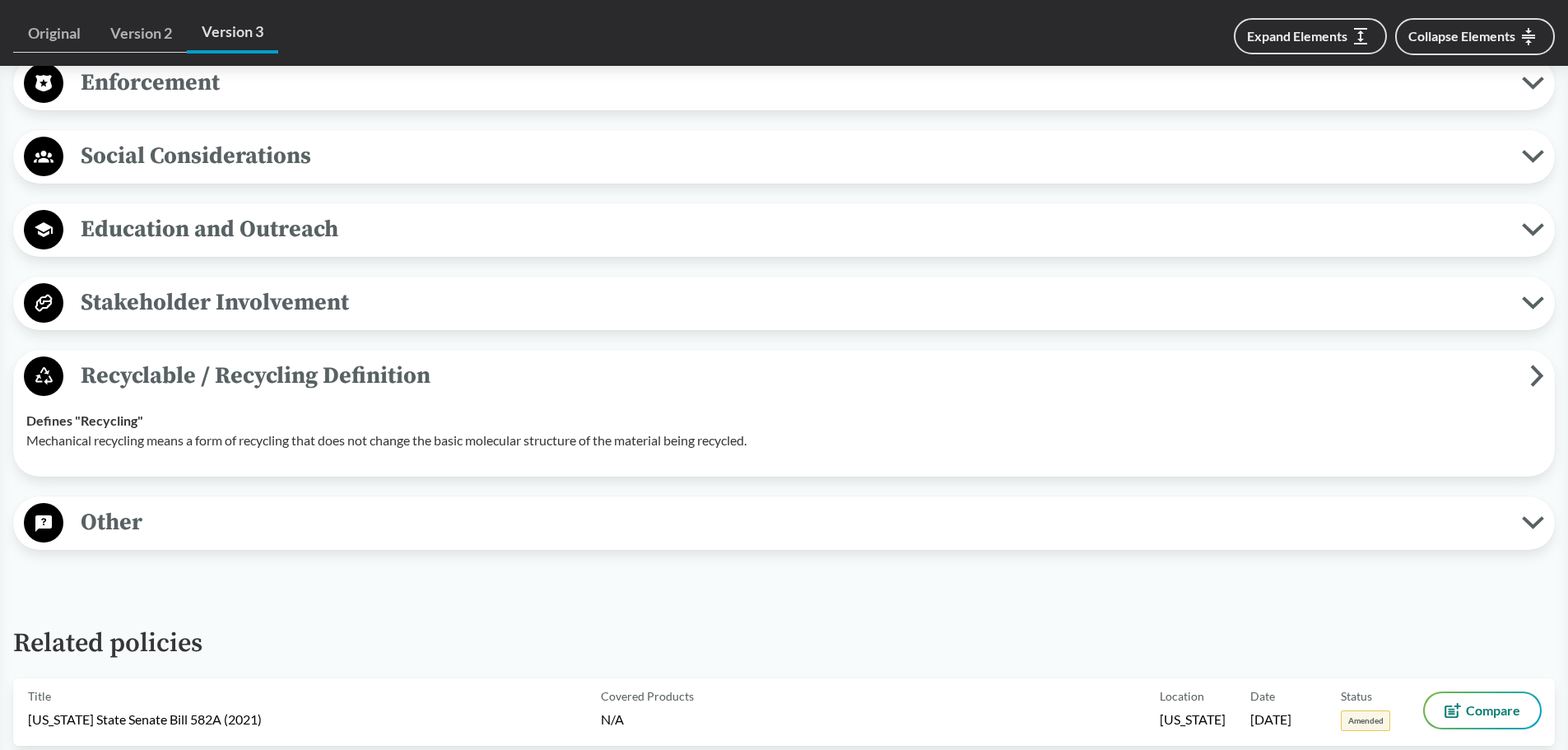
scroll to position [2057, 0]
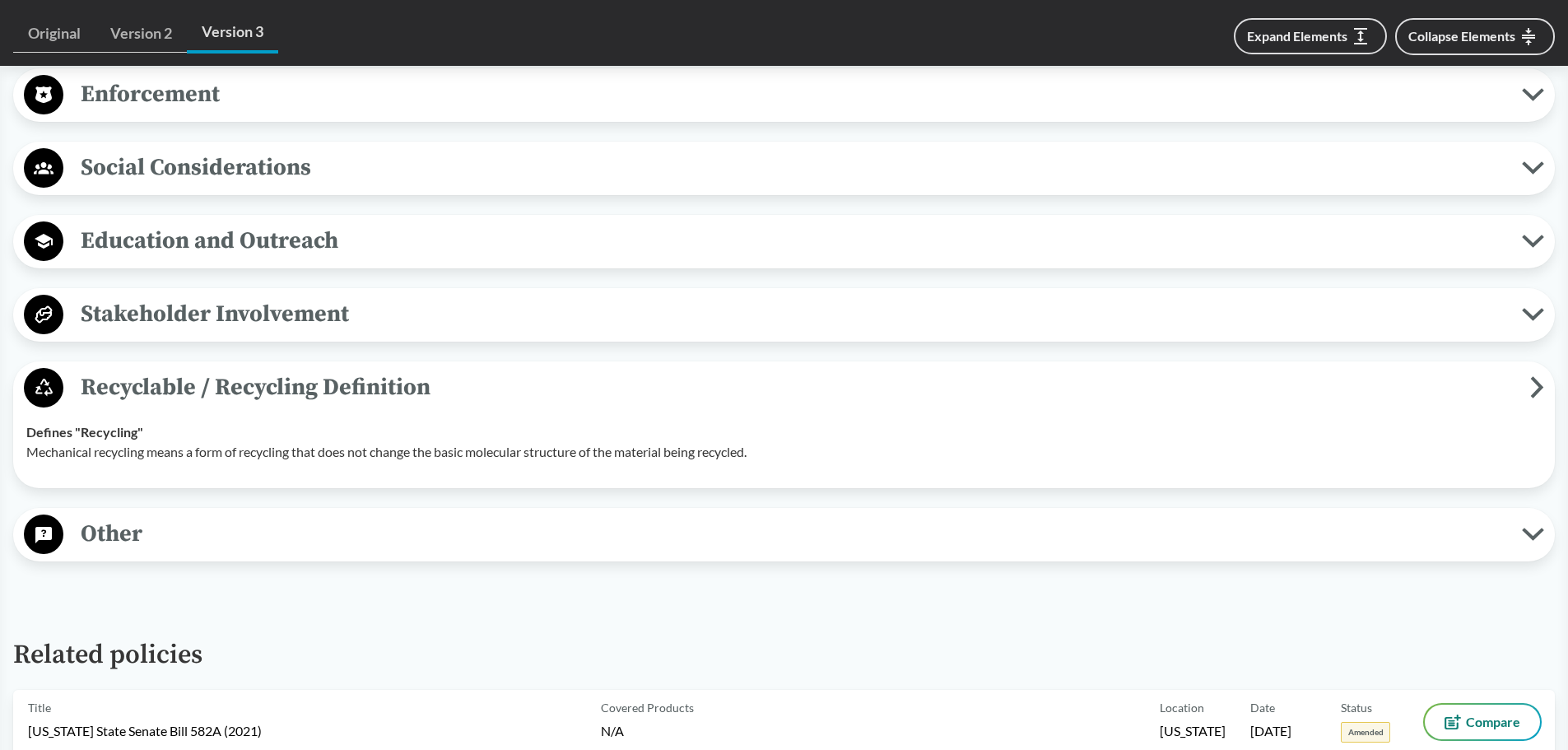
click at [233, 388] on span "Recyclable / Recycling Definition" at bounding box center [796, 387] width 1466 height 37
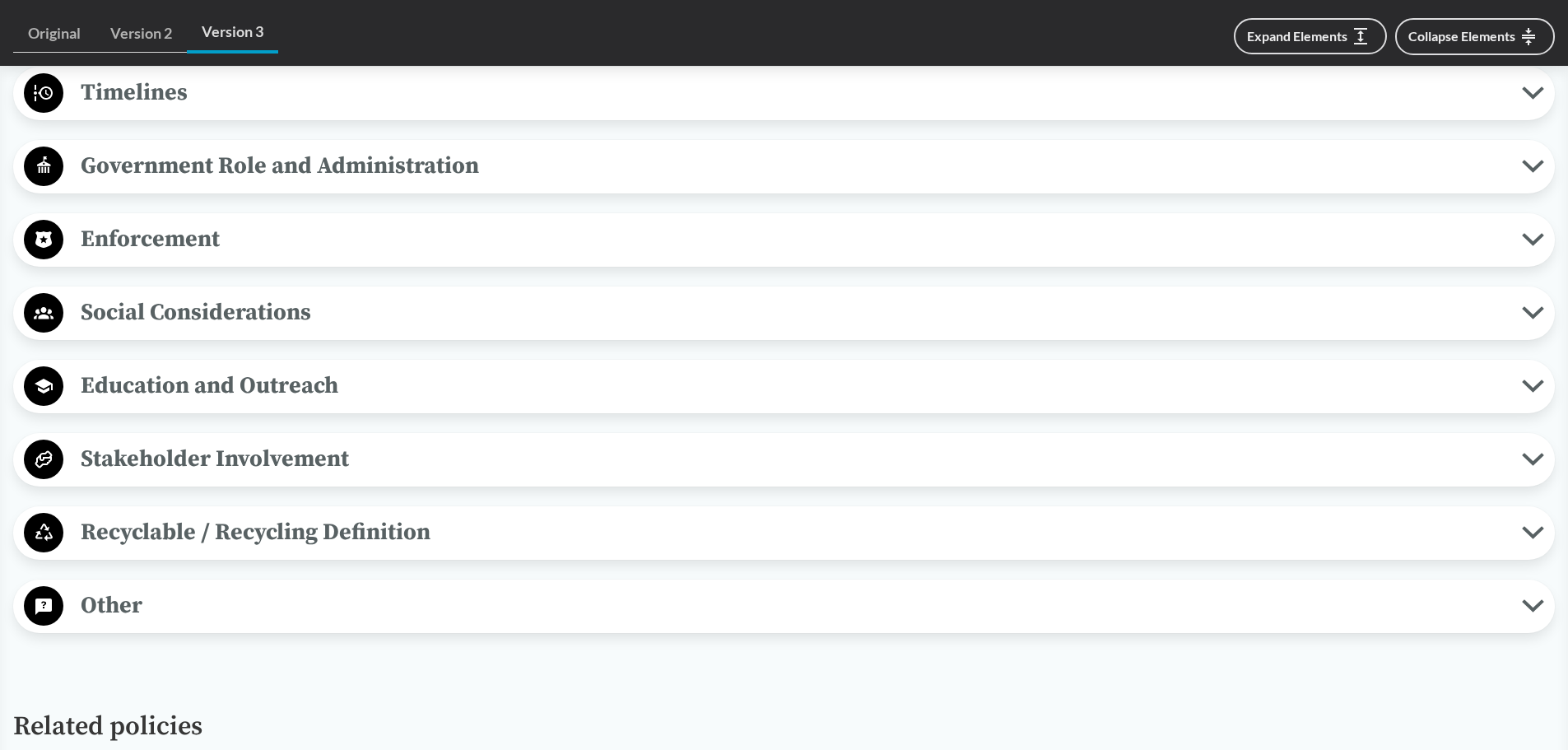
scroll to position [1893, 0]
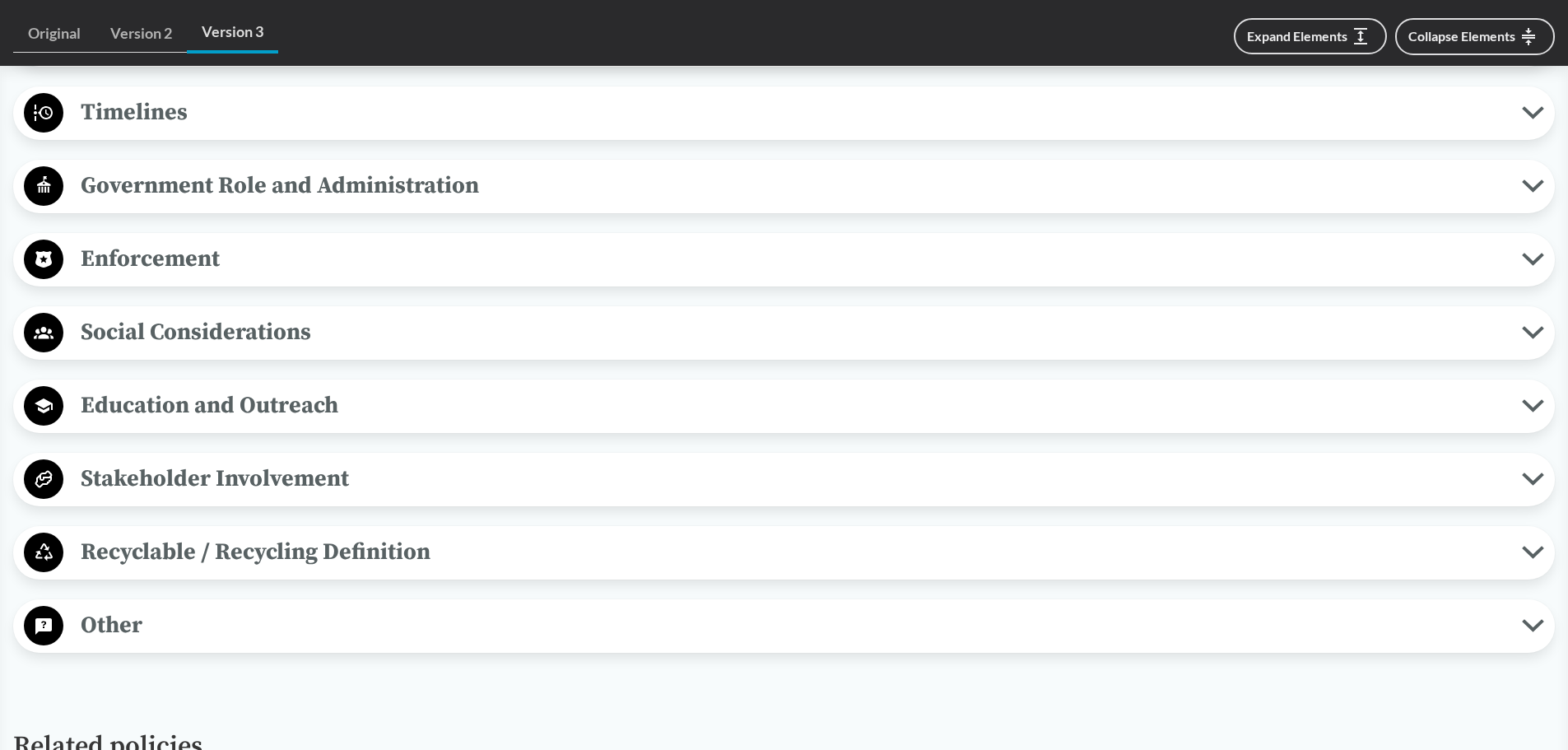
click at [256, 326] on span "Social Considerations" at bounding box center [792, 332] width 1459 height 37
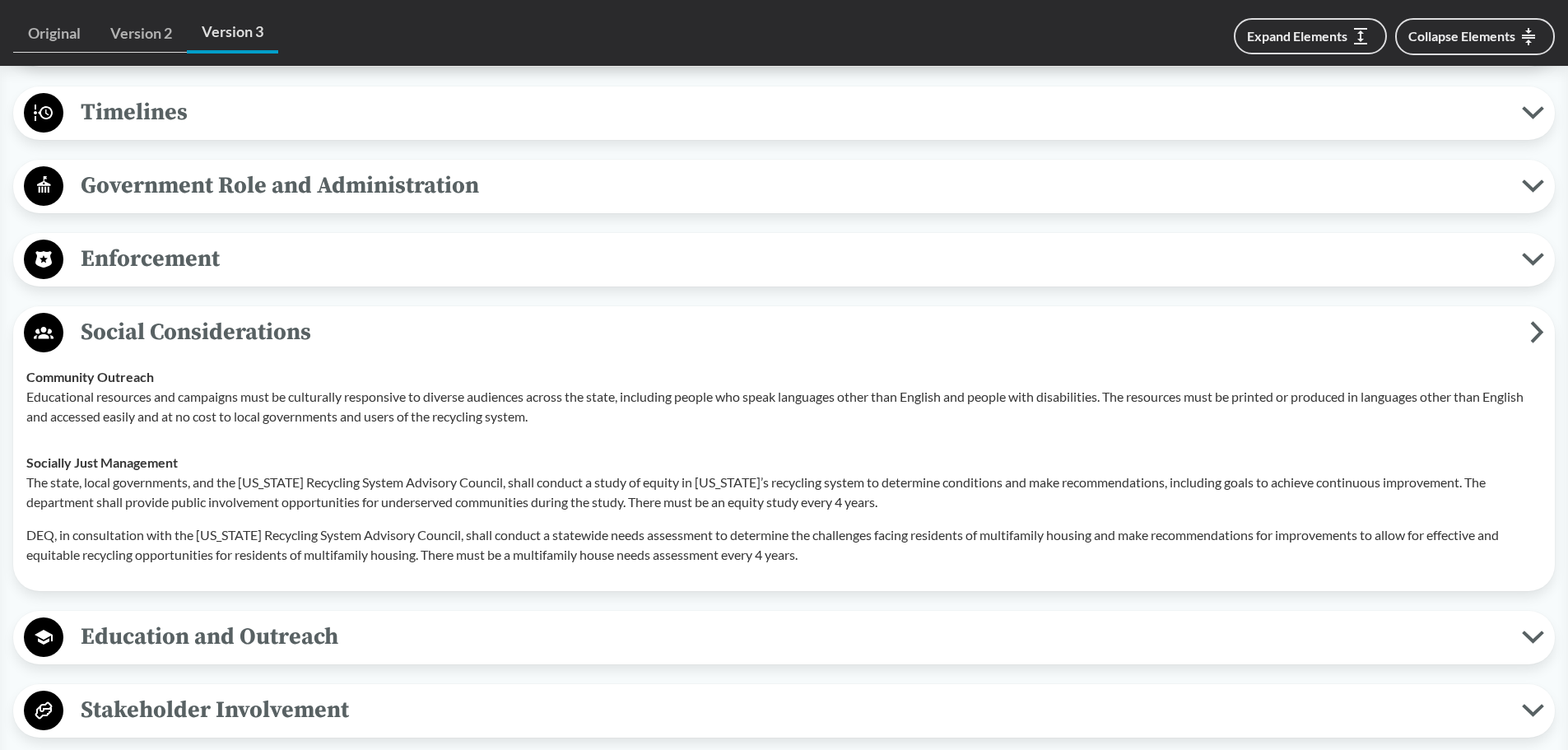
click at [256, 326] on span "Social Considerations" at bounding box center [796, 332] width 1466 height 37
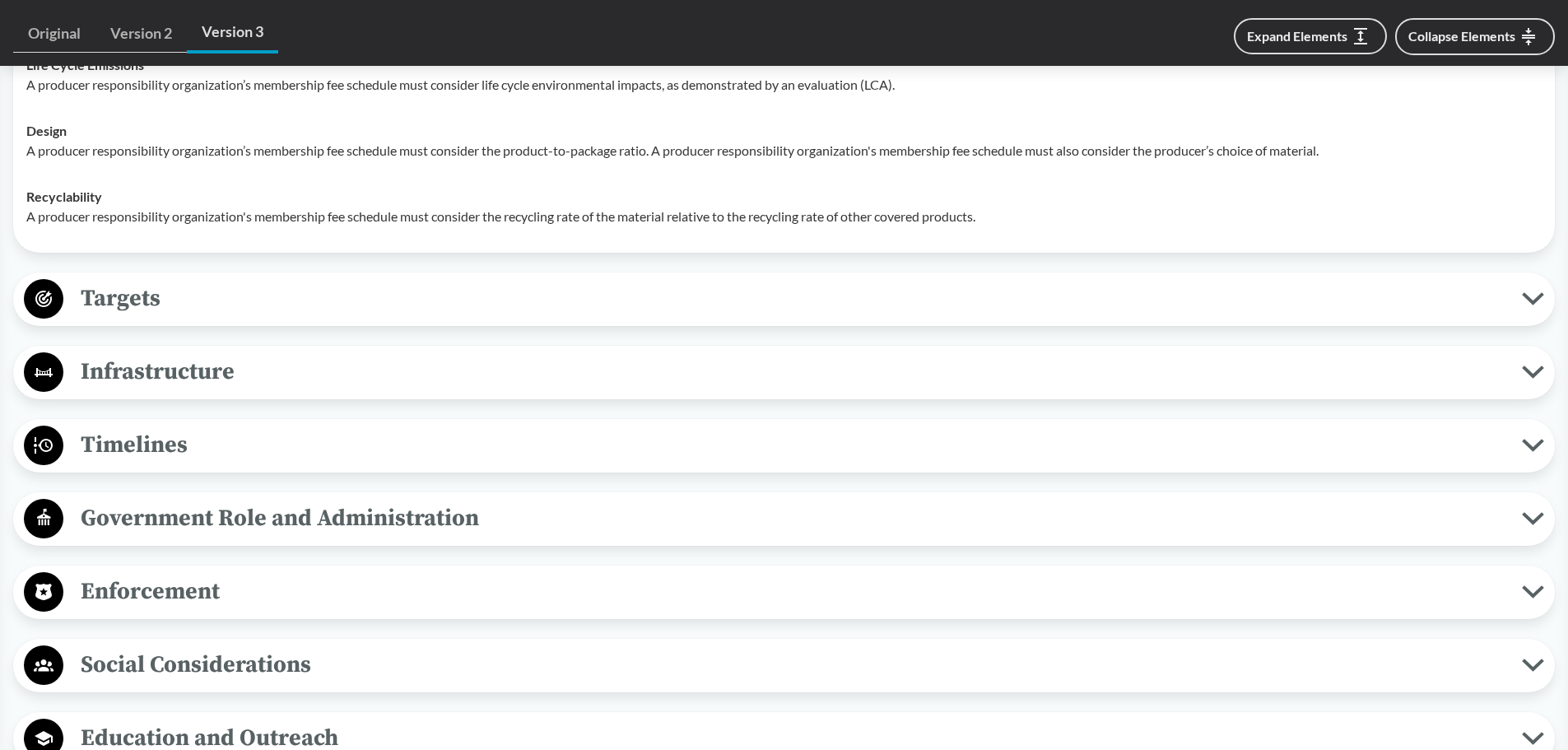
scroll to position [1481, 0]
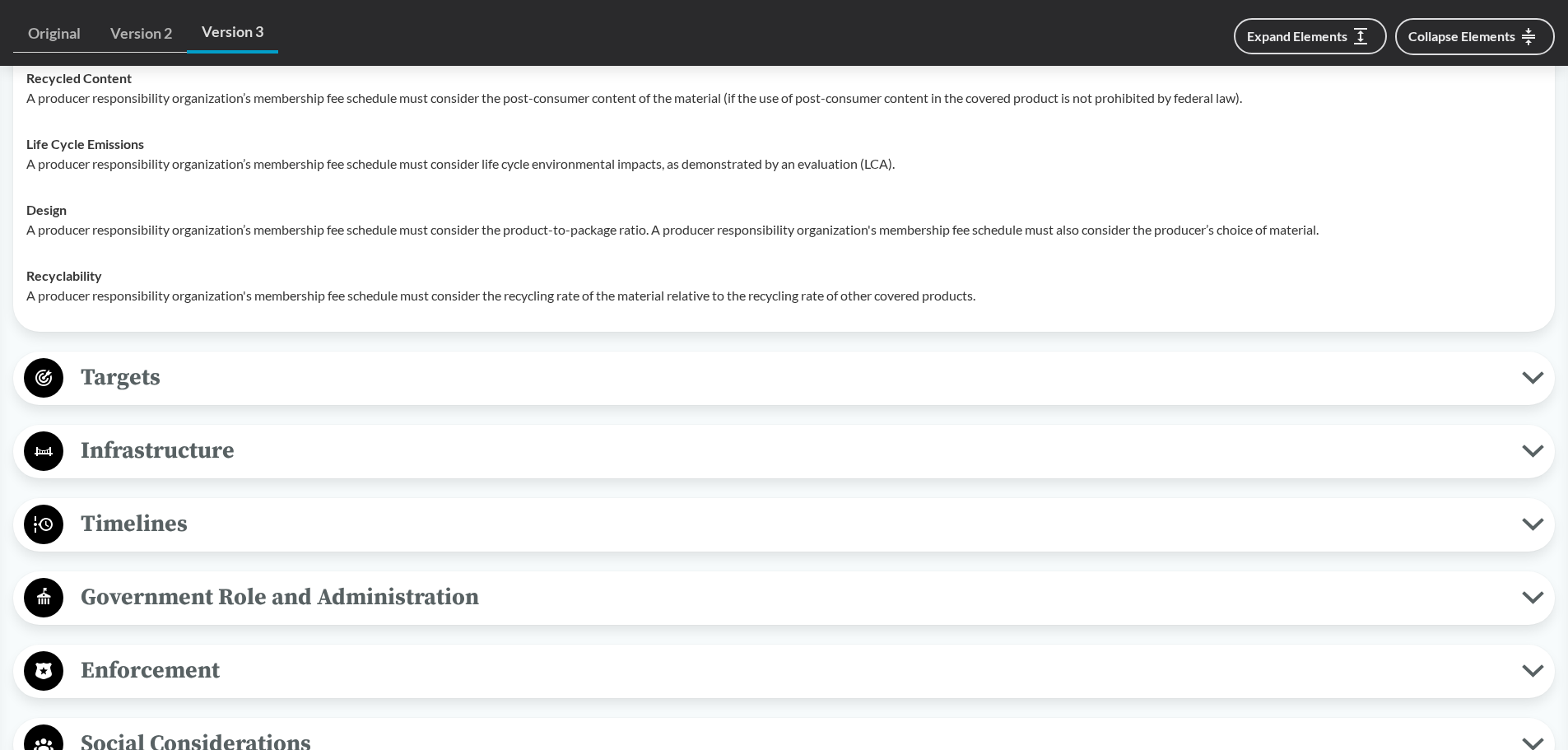
click at [176, 524] on span "Timelines" at bounding box center [792, 524] width 1459 height 37
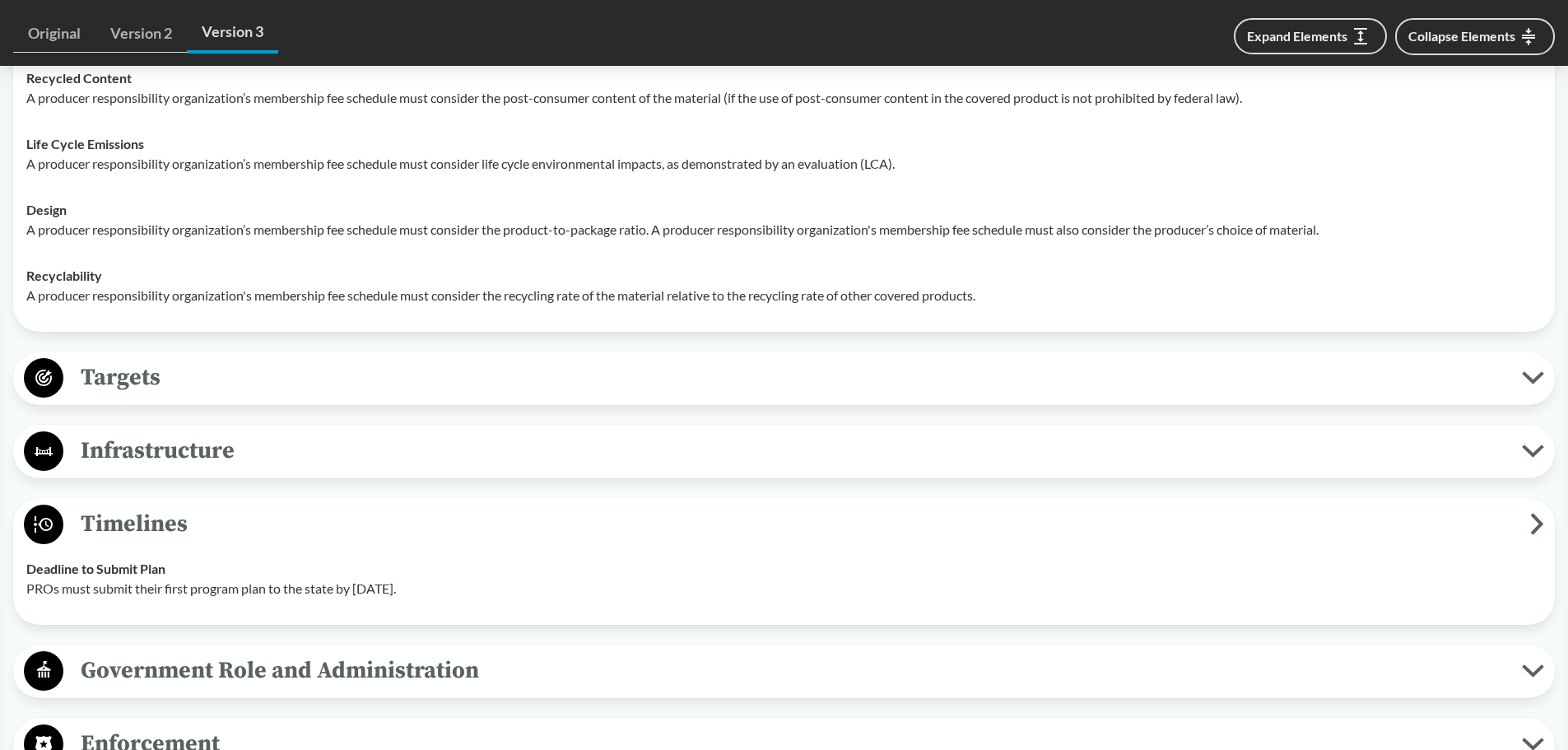
click at [176, 524] on span "Timelines" at bounding box center [796, 524] width 1466 height 37
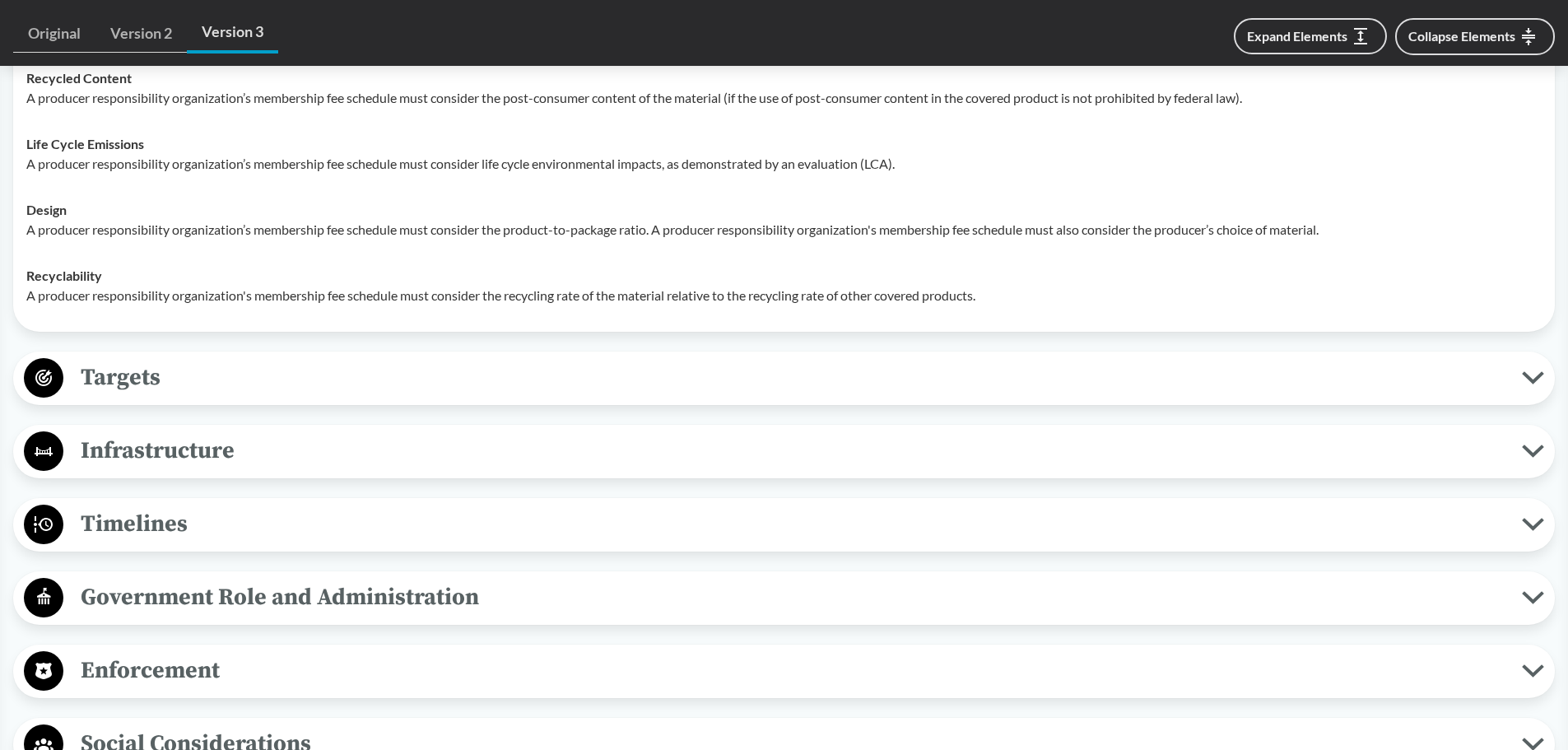
click at [226, 380] on span "Targets" at bounding box center [792, 377] width 1459 height 37
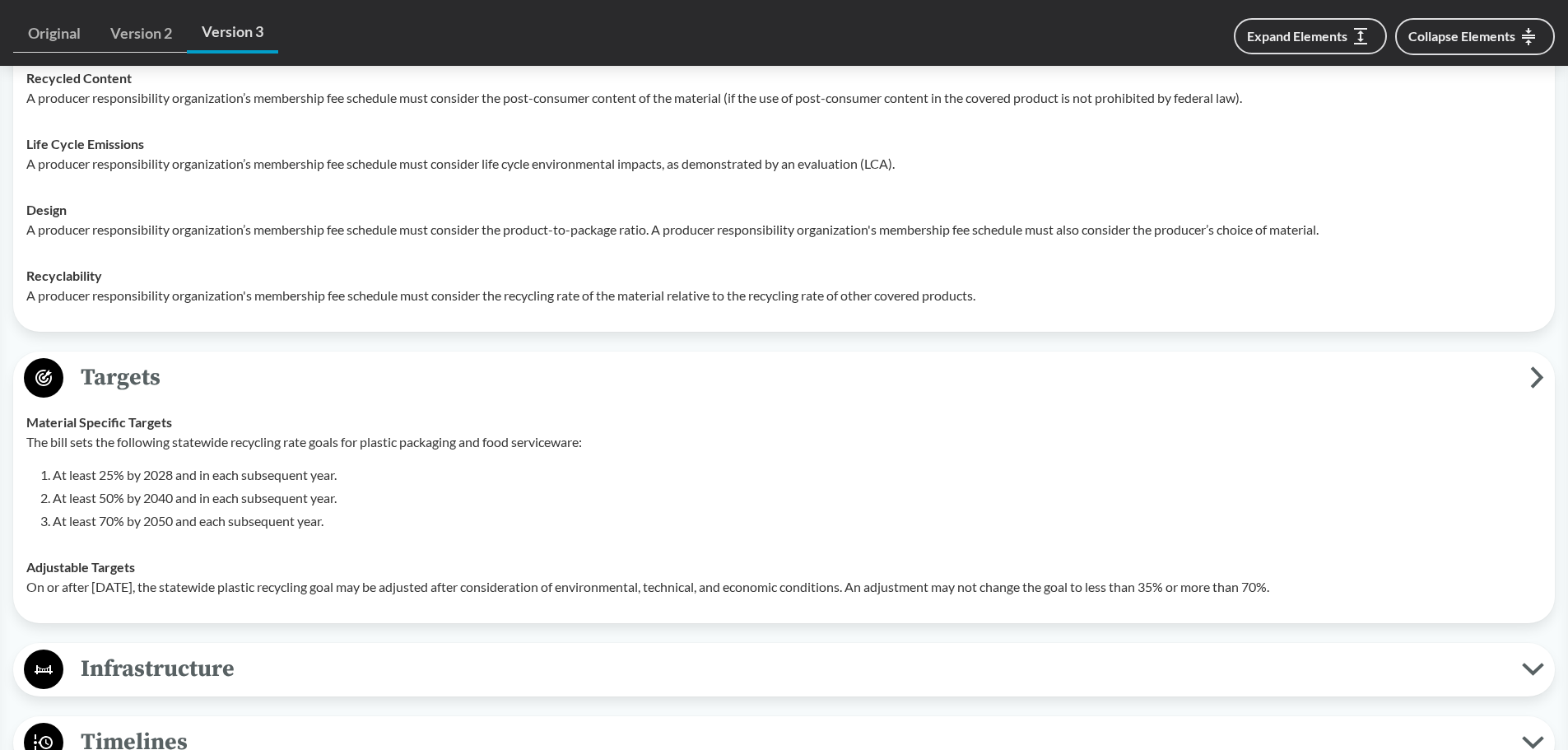
click at [226, 380] on span "Targets" at bounding box center [796, 377] width 1466 height 37
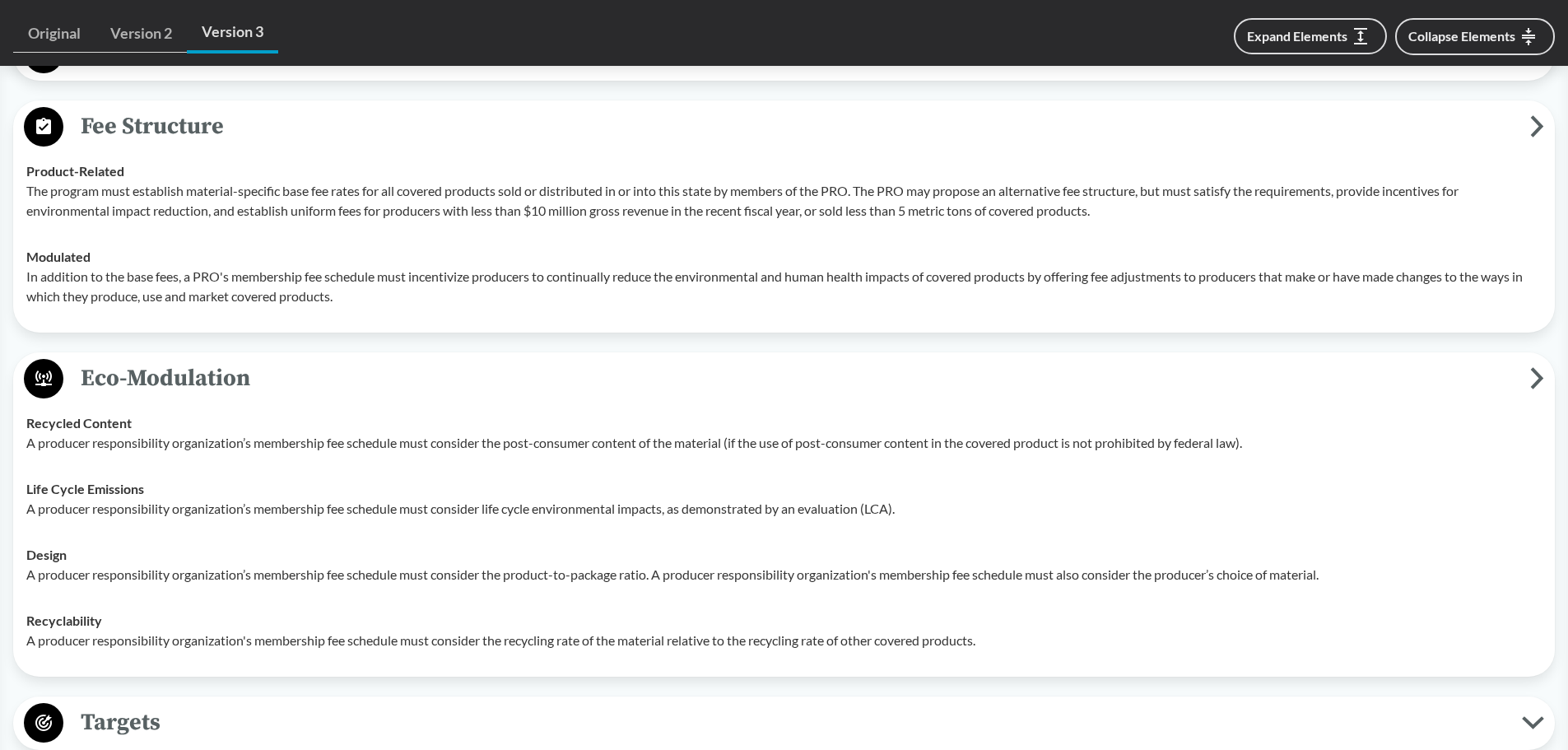
scroll to position [1070, 0]
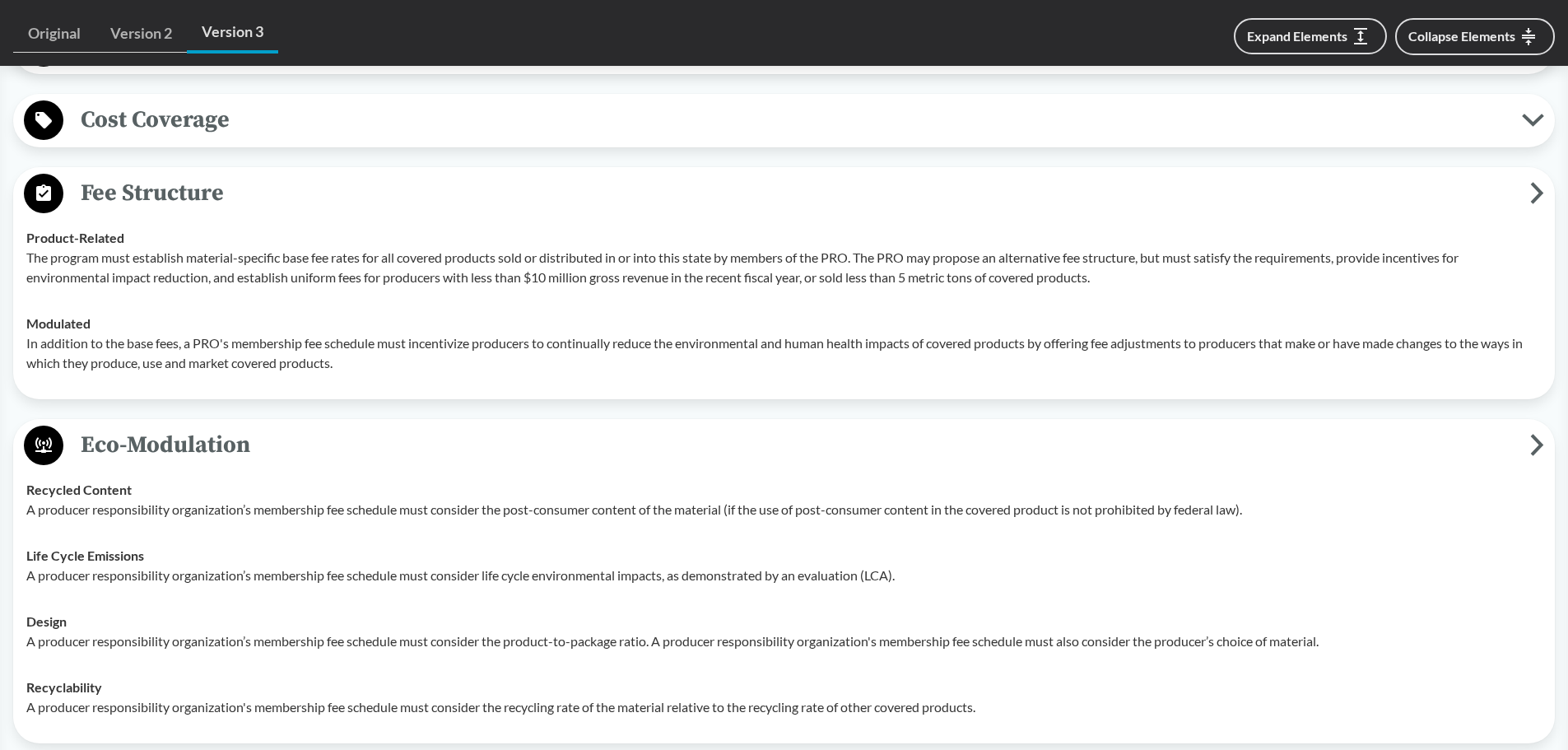
click at [224, 441] on span "Eco-Modulation" at bounding box center [796, 444] width 1466 height 37
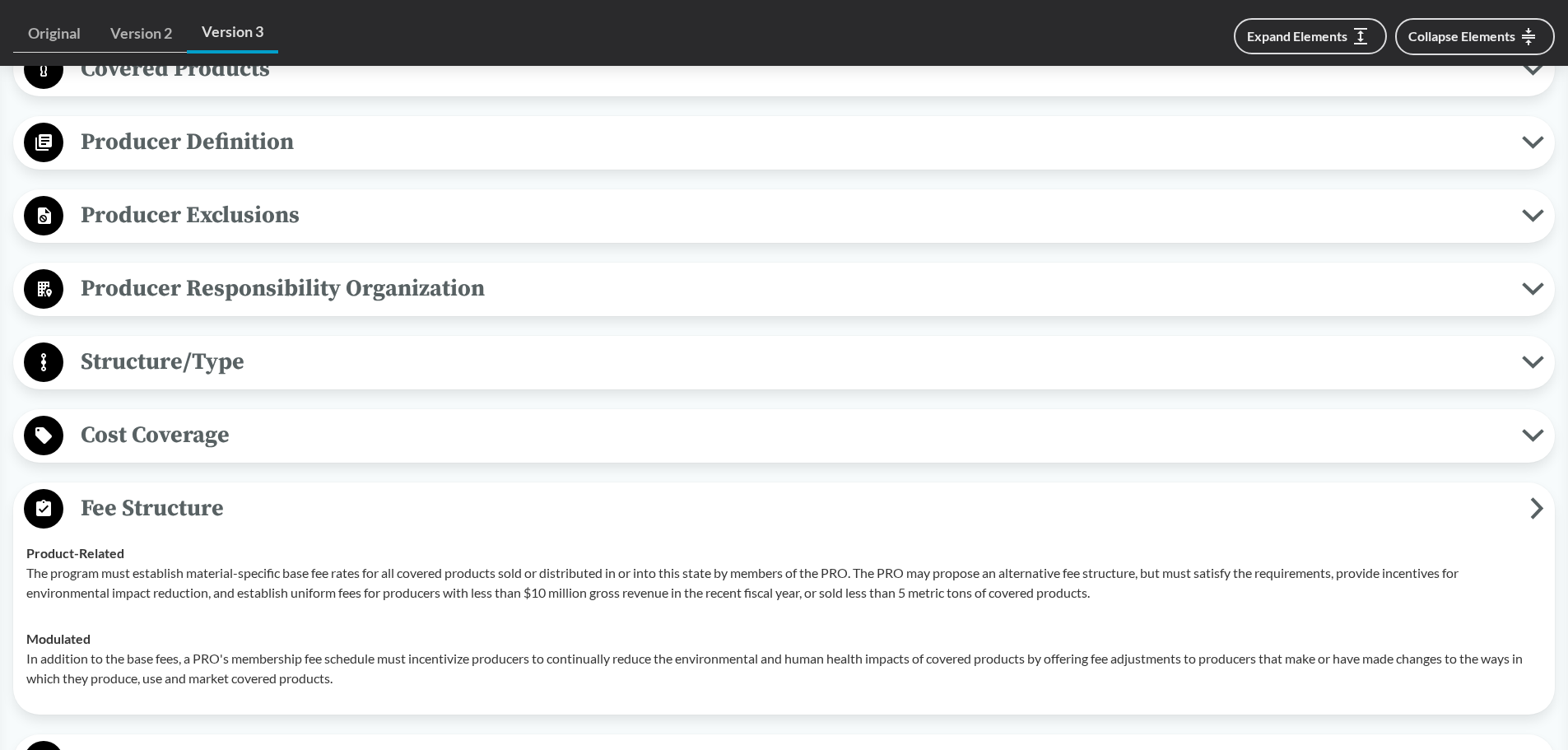
scroll to position [741, 0]
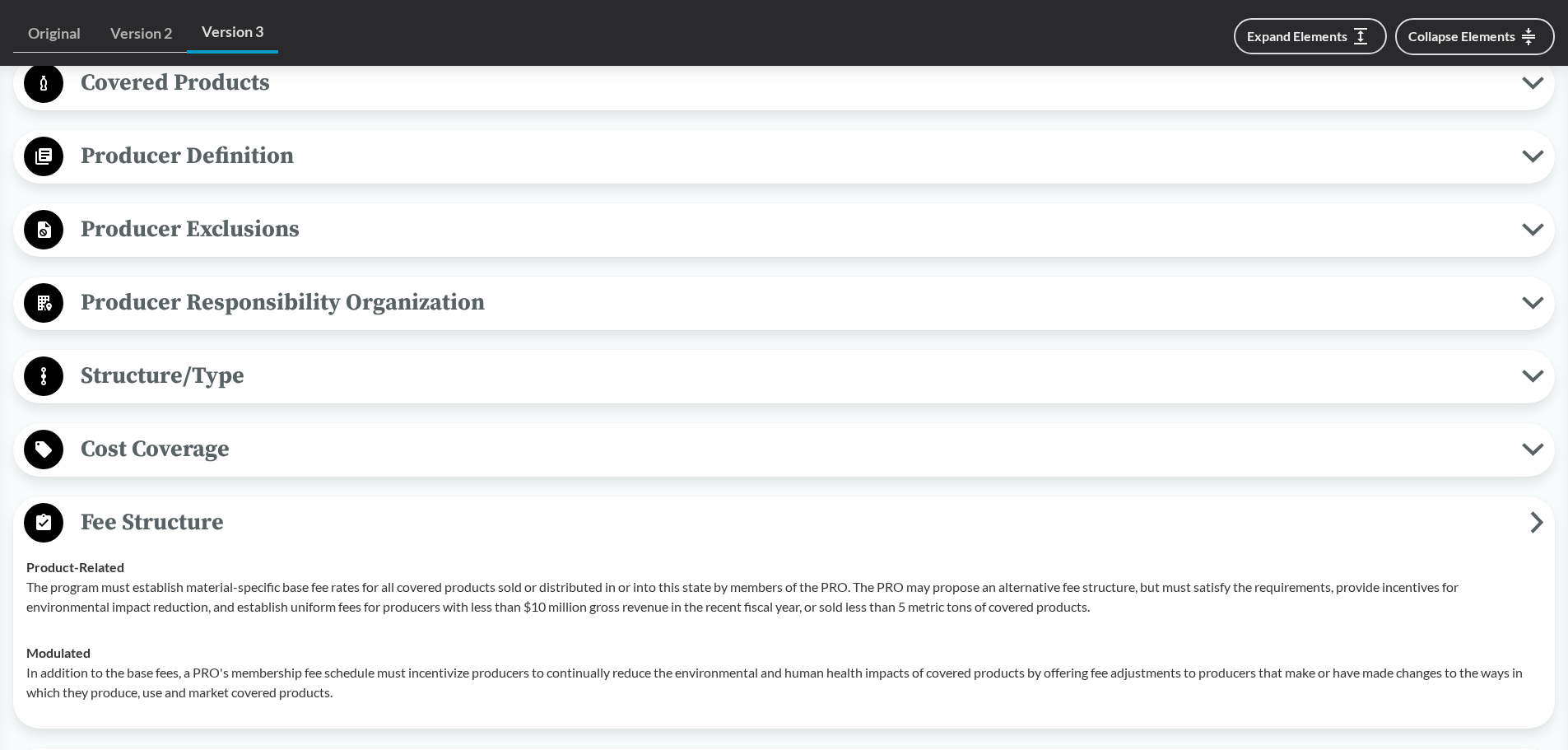
click at [203, 516] on span "Fee Structure" at bounding box center [796, 522] width 1466 height 37
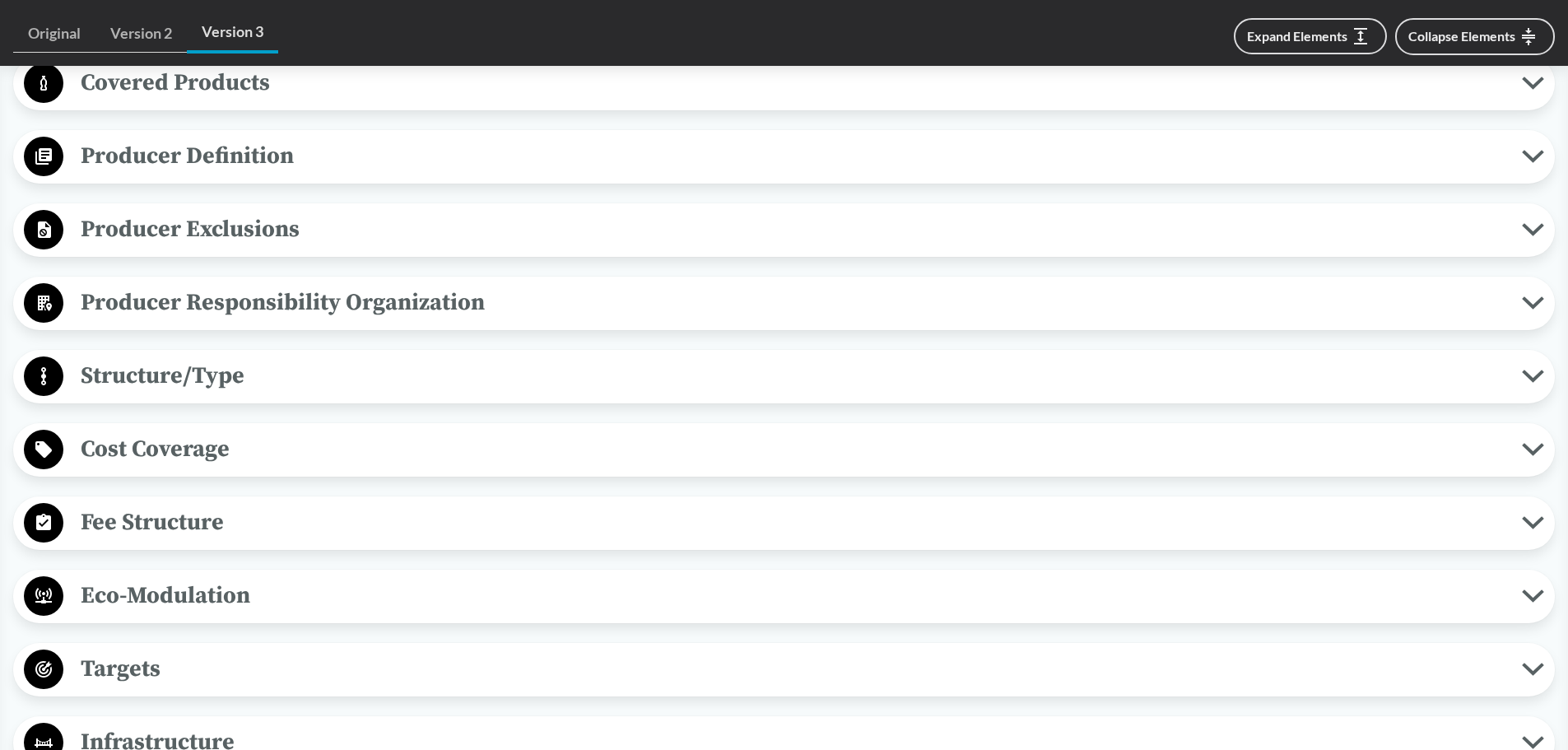
click at [225, 461] on span "Cost Coverage" at bounding box center [792, 449] width 1459 height 37
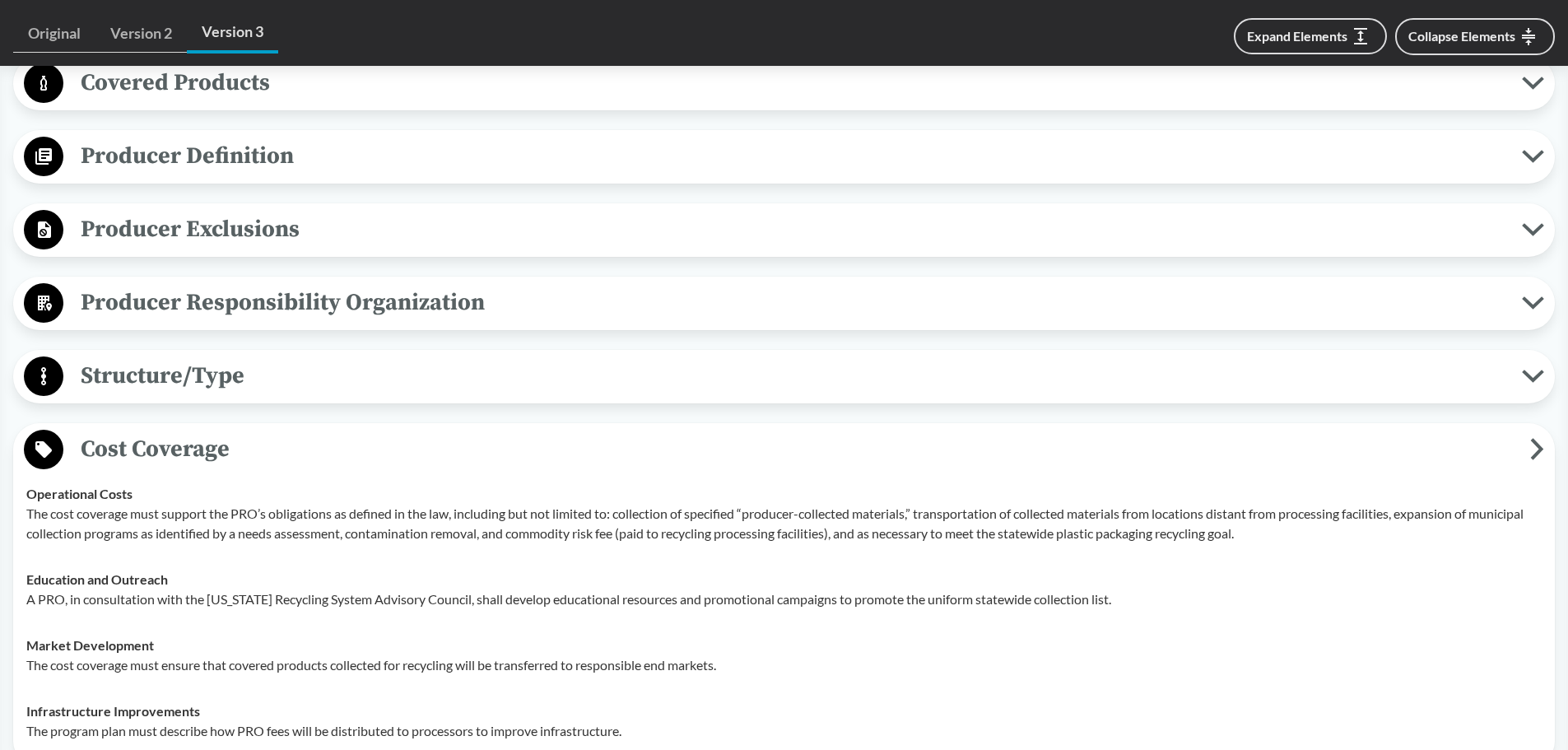
click at [225, 461] on span "Cost Coverage" at bounding box center [796, 449] width 1466 height 37
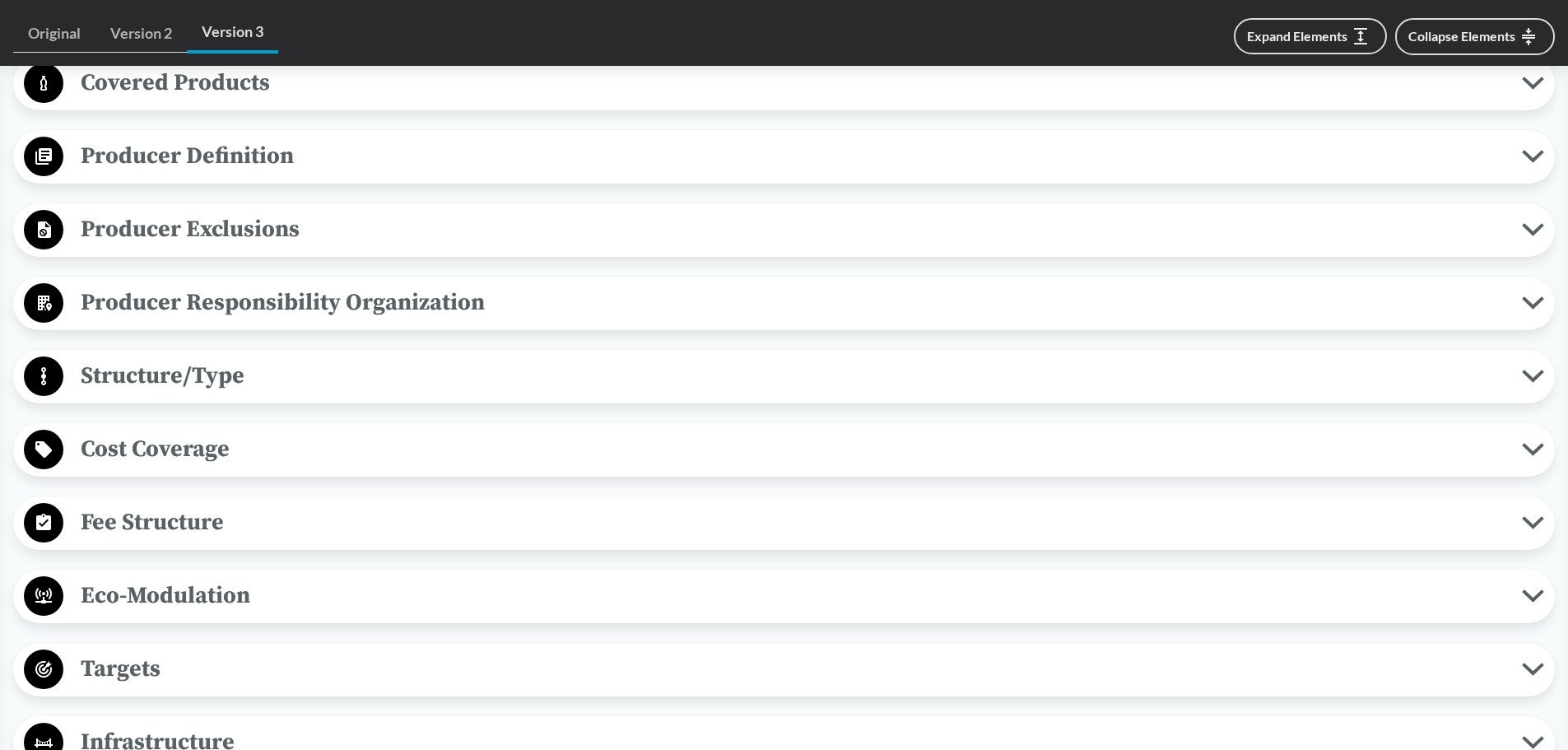
click at [275, 382] on span "Structure/Type" at bounding box center [792, 375] width 1459 height 37
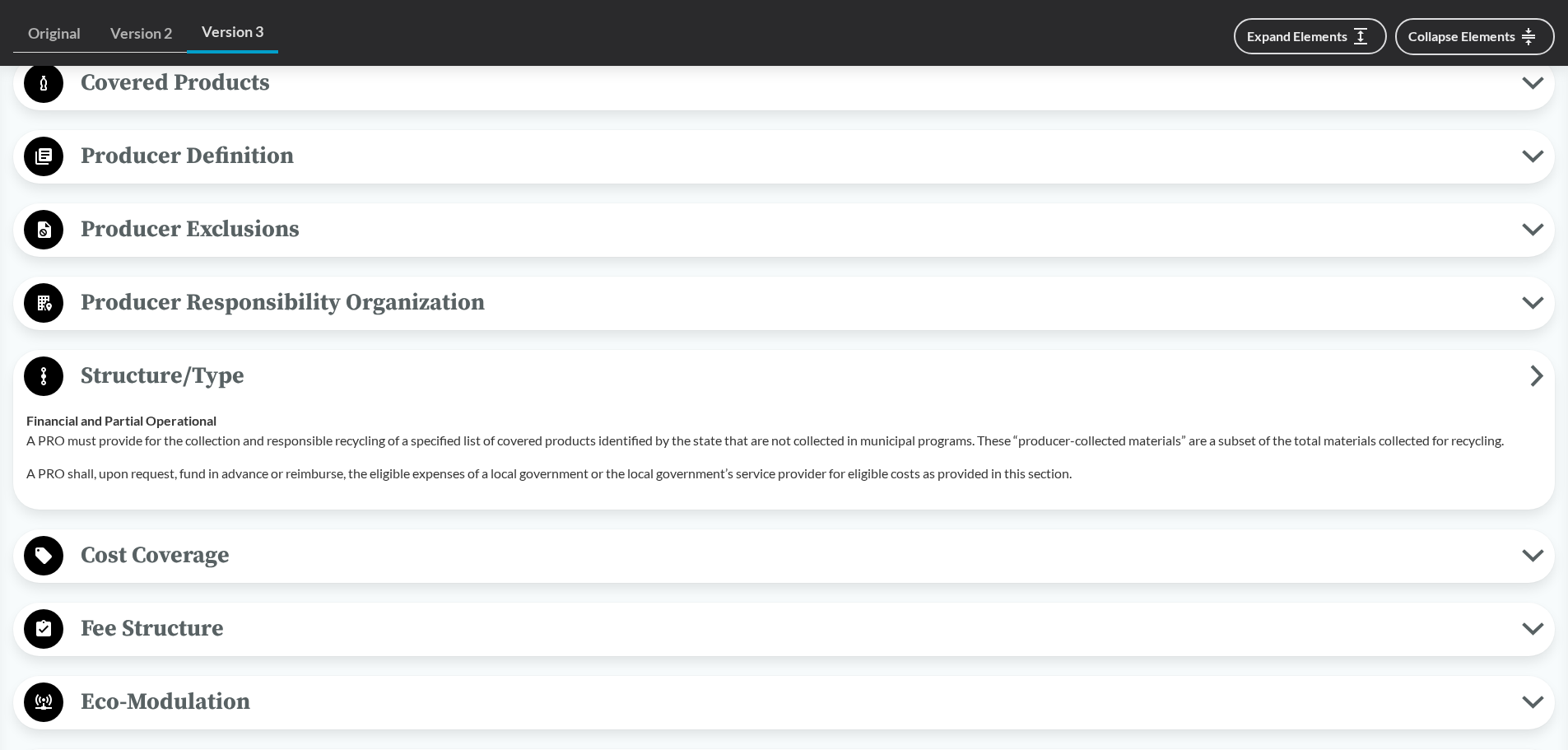
click at [275, 382] on span "Structure/Type" at bounding box center [796, 375] width 1466 height 37
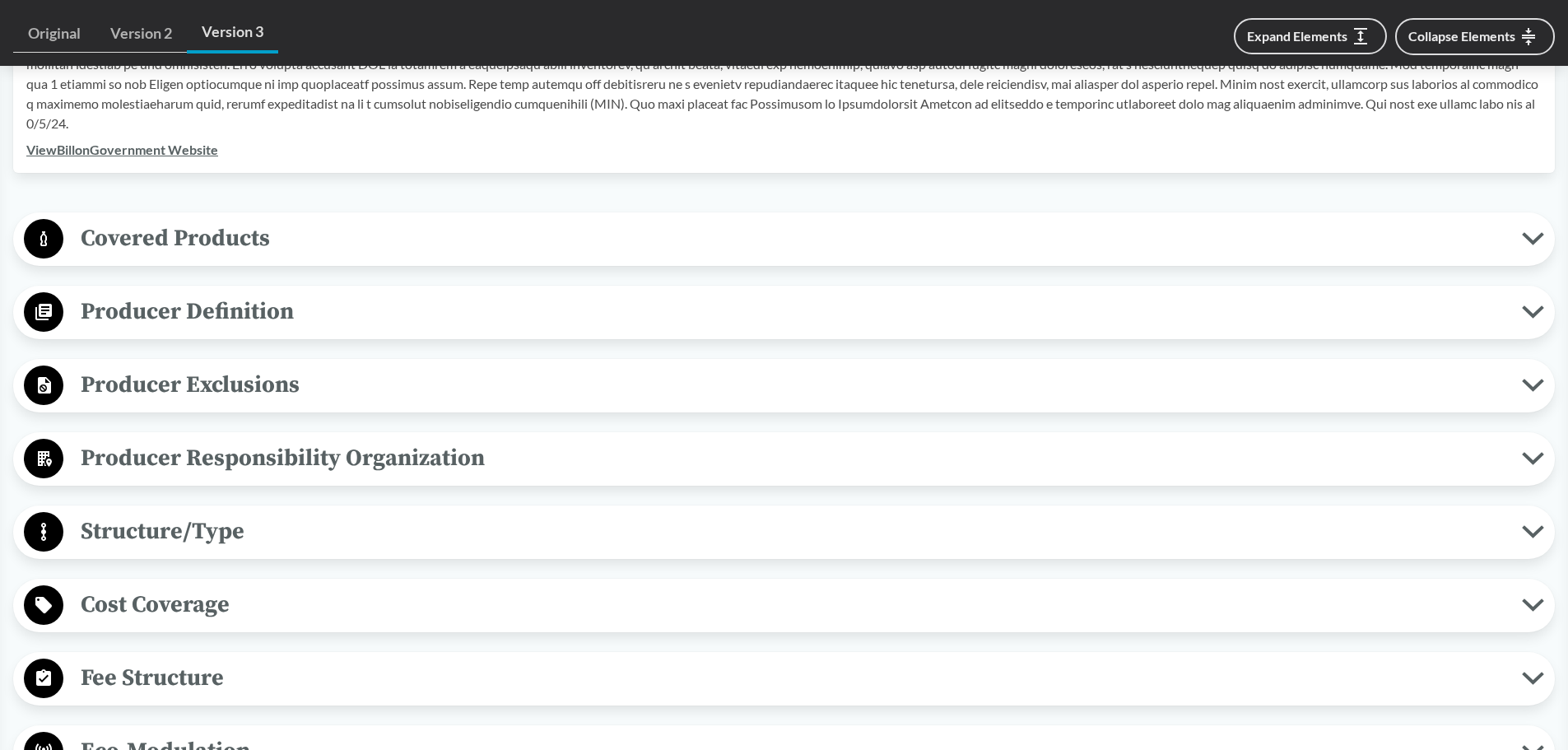
scroll to position [576, 0]
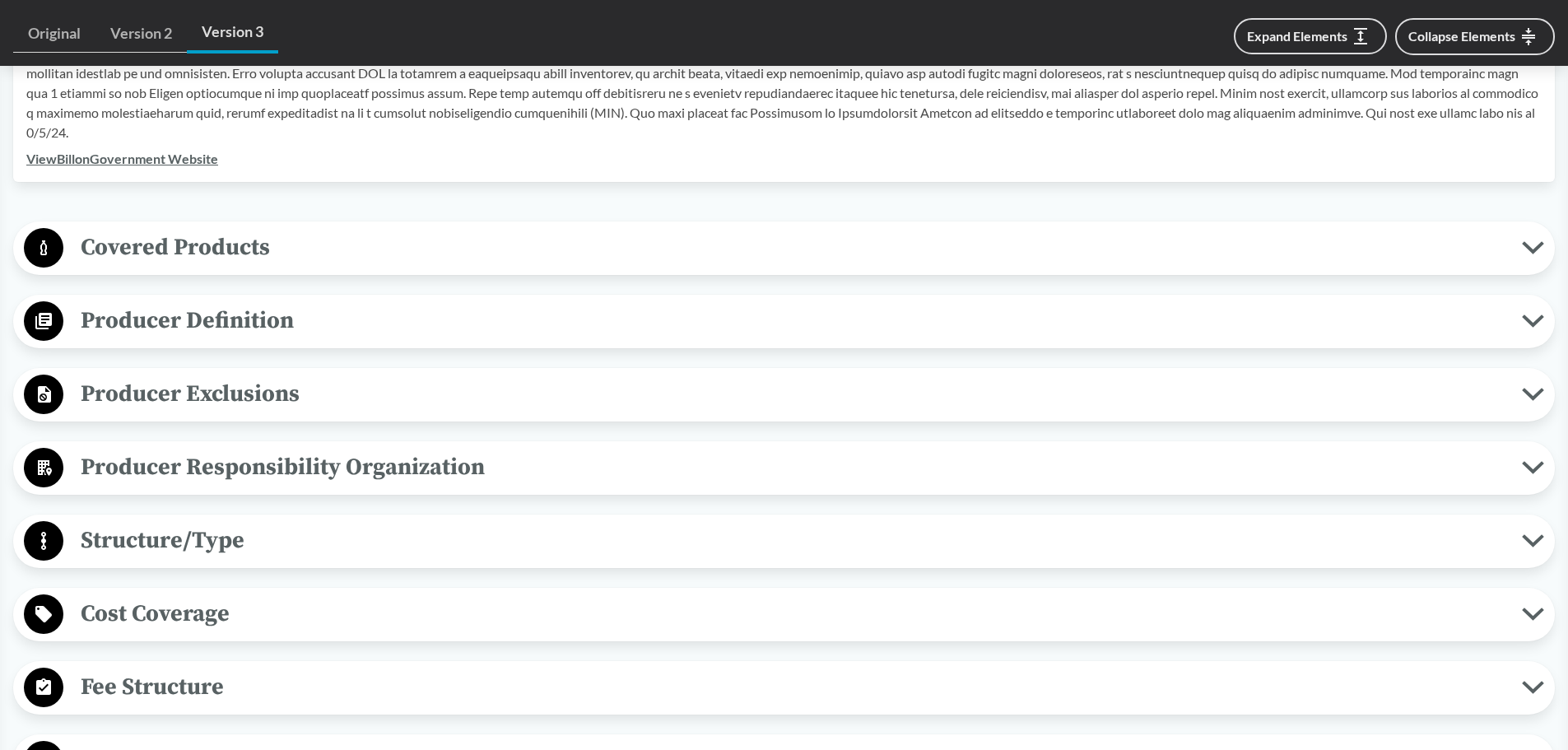
click at [275, 382] on span "Producer Exclusions" at bounding box center [792, 394] width 1459 height 37
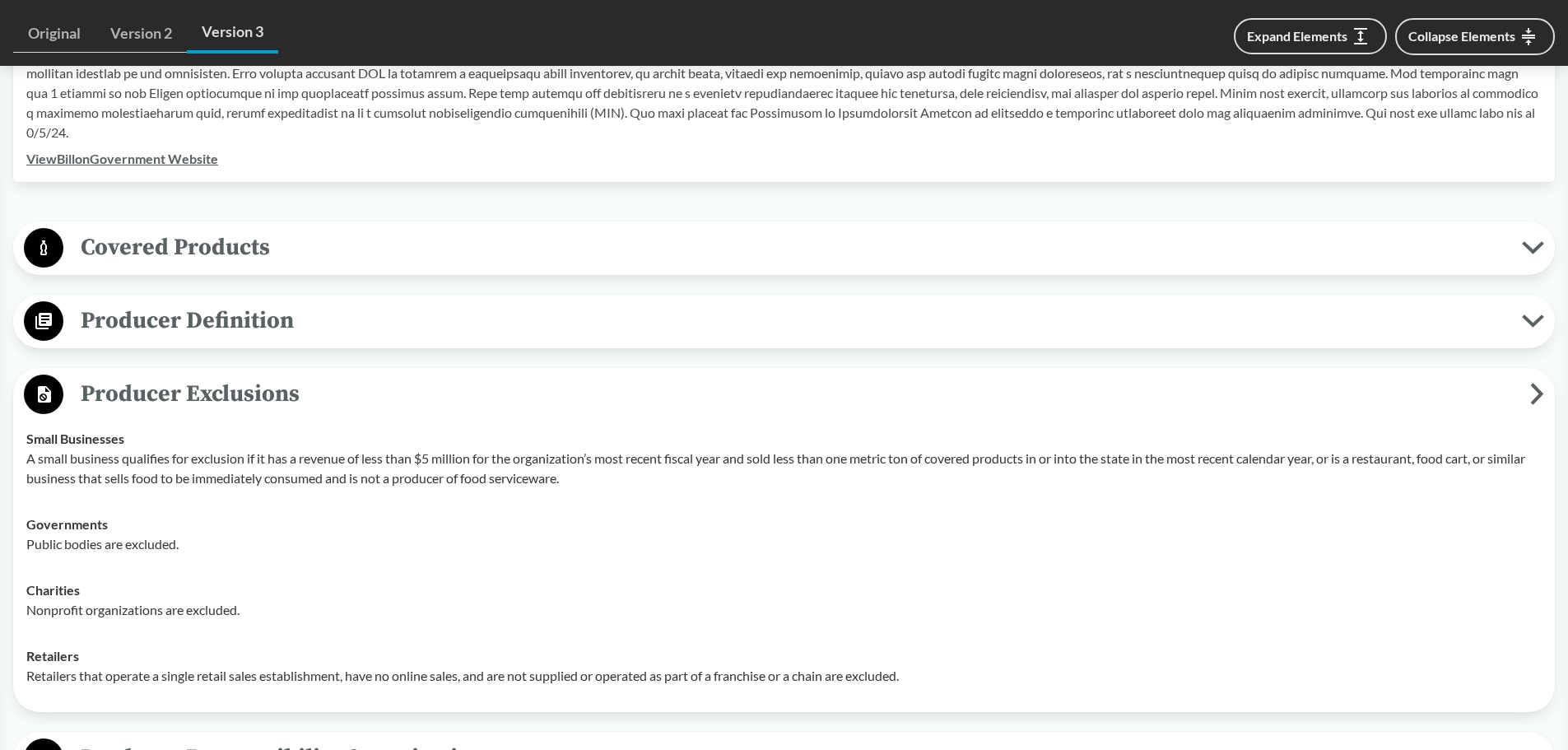
click at [275, 382] on span "Producer Exclusions" at bounding box center [796, 394] width 1466 height 37
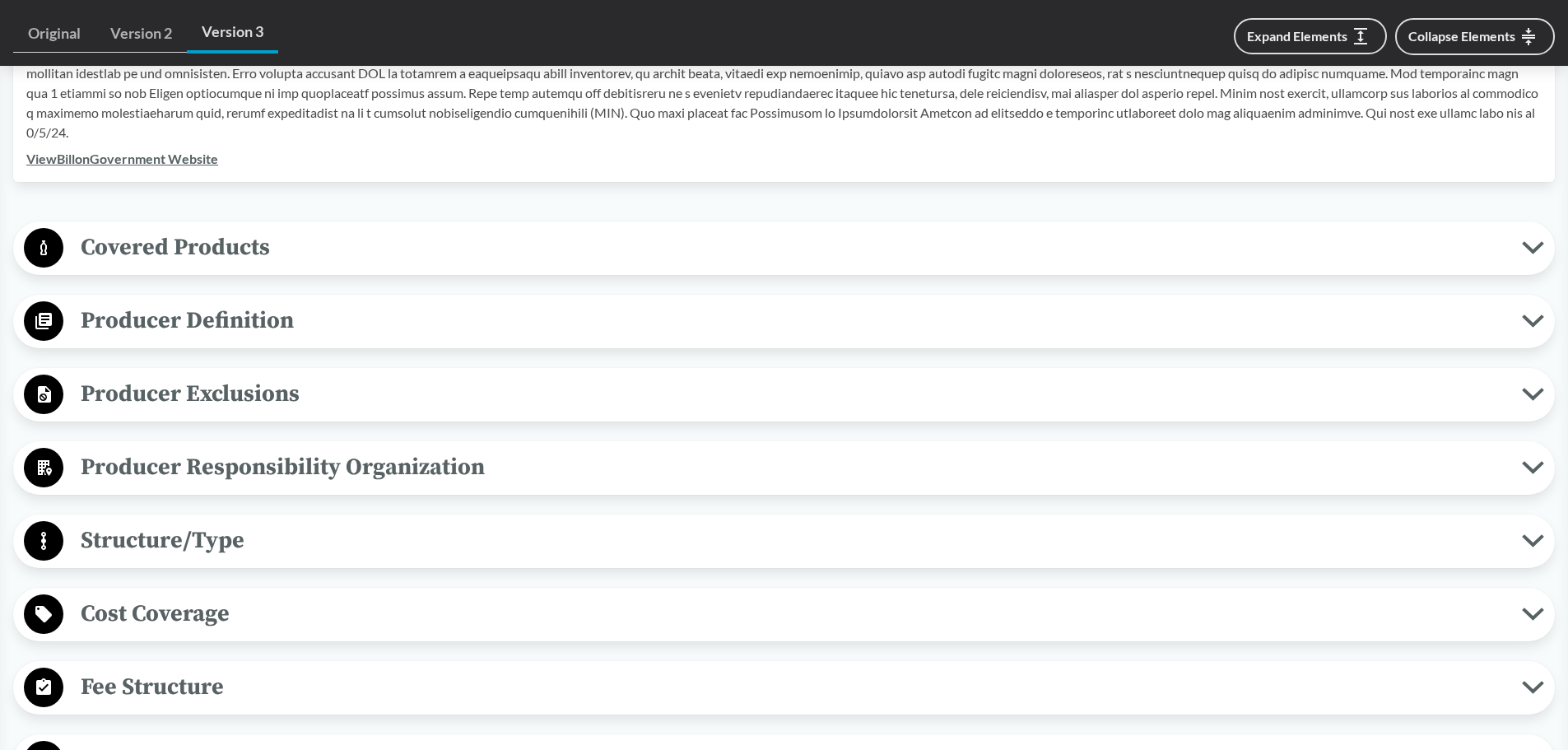
click at [308, 331] on span "Producer Definition" at bounding box center [792, 321] width 1459 height 37
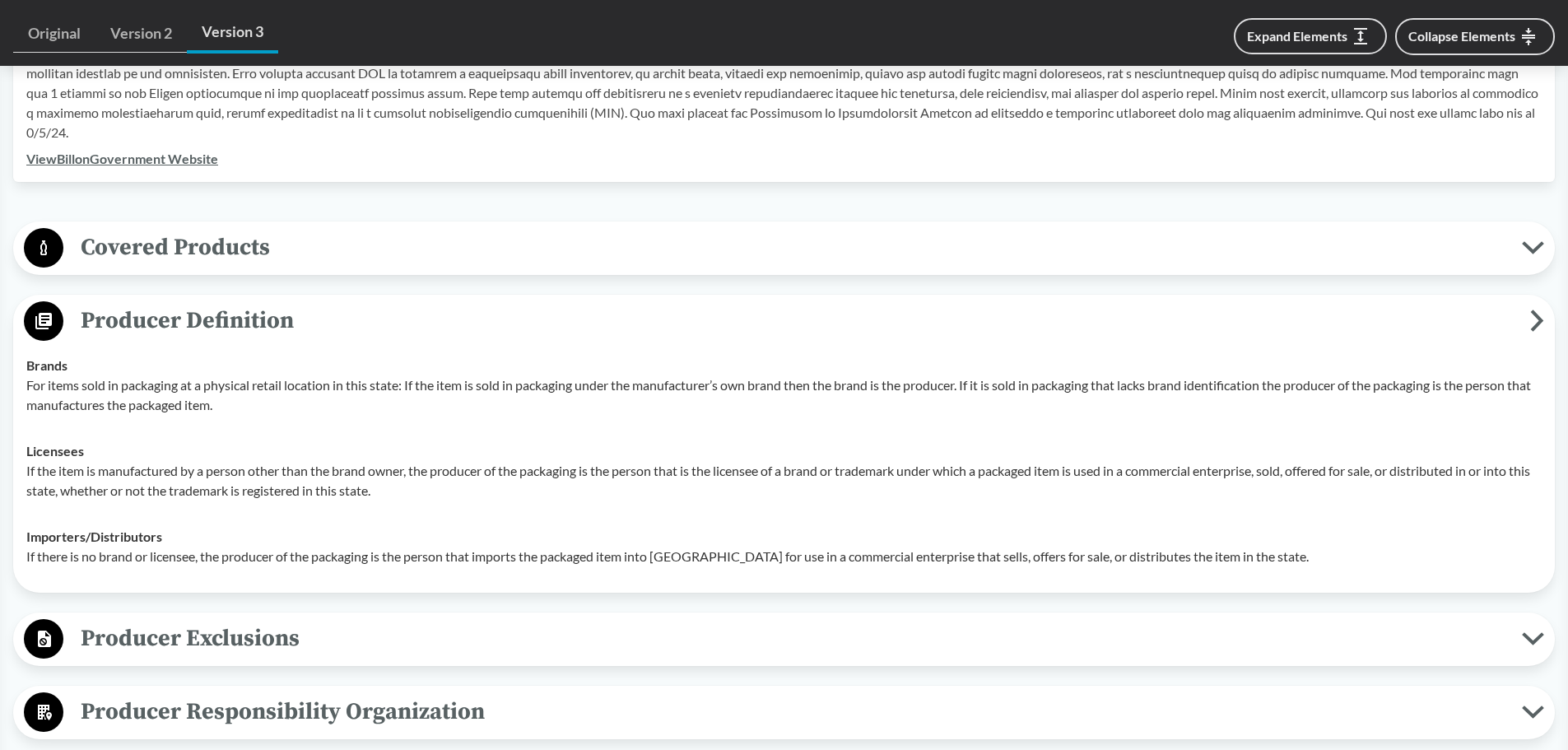
click at [308, 331] on span "Producer Definition" at bounding box center [796, 321] width 1466 height 37
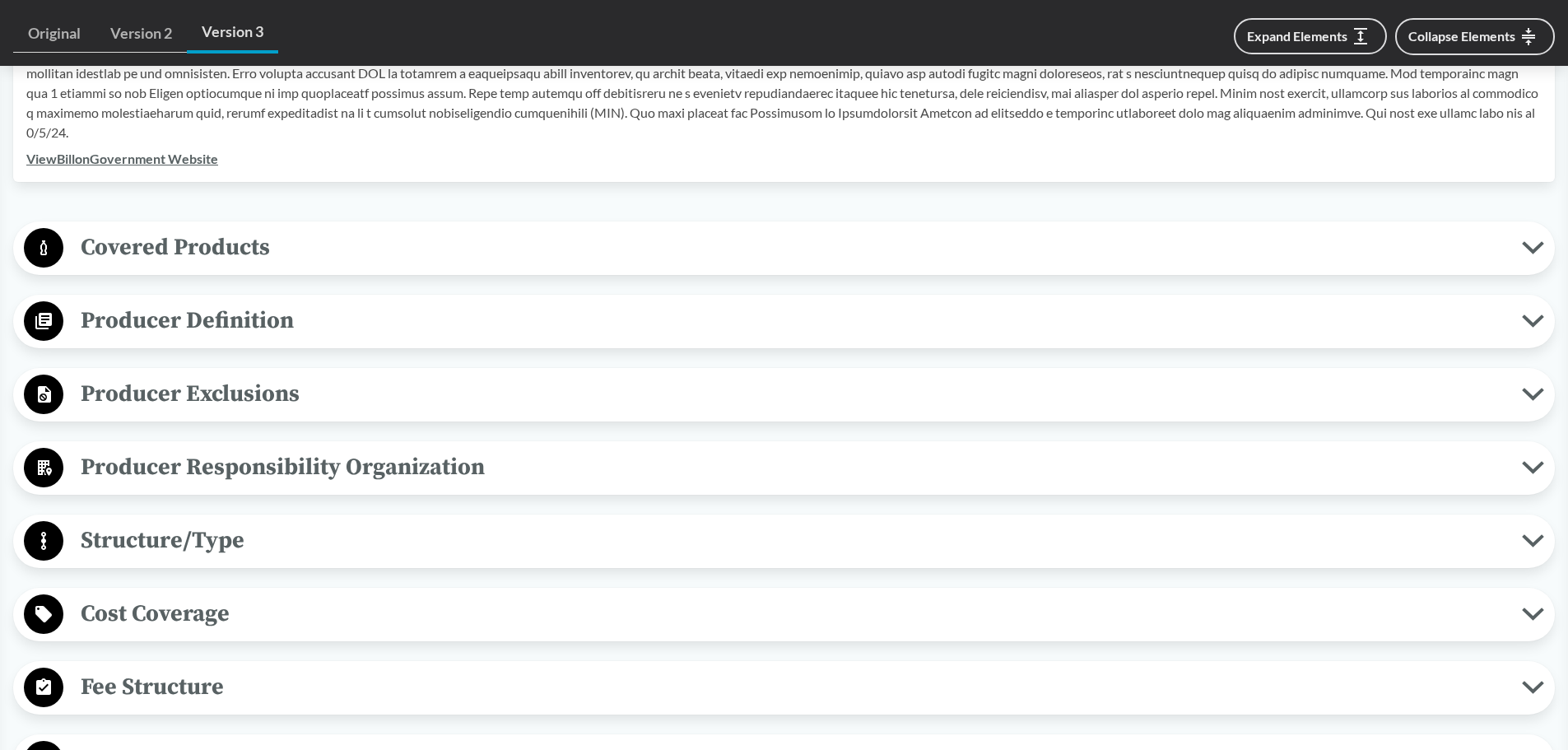
click at [331, 241] on span "Covered Products" at bounding box center [792, 247] width 1459 height 37
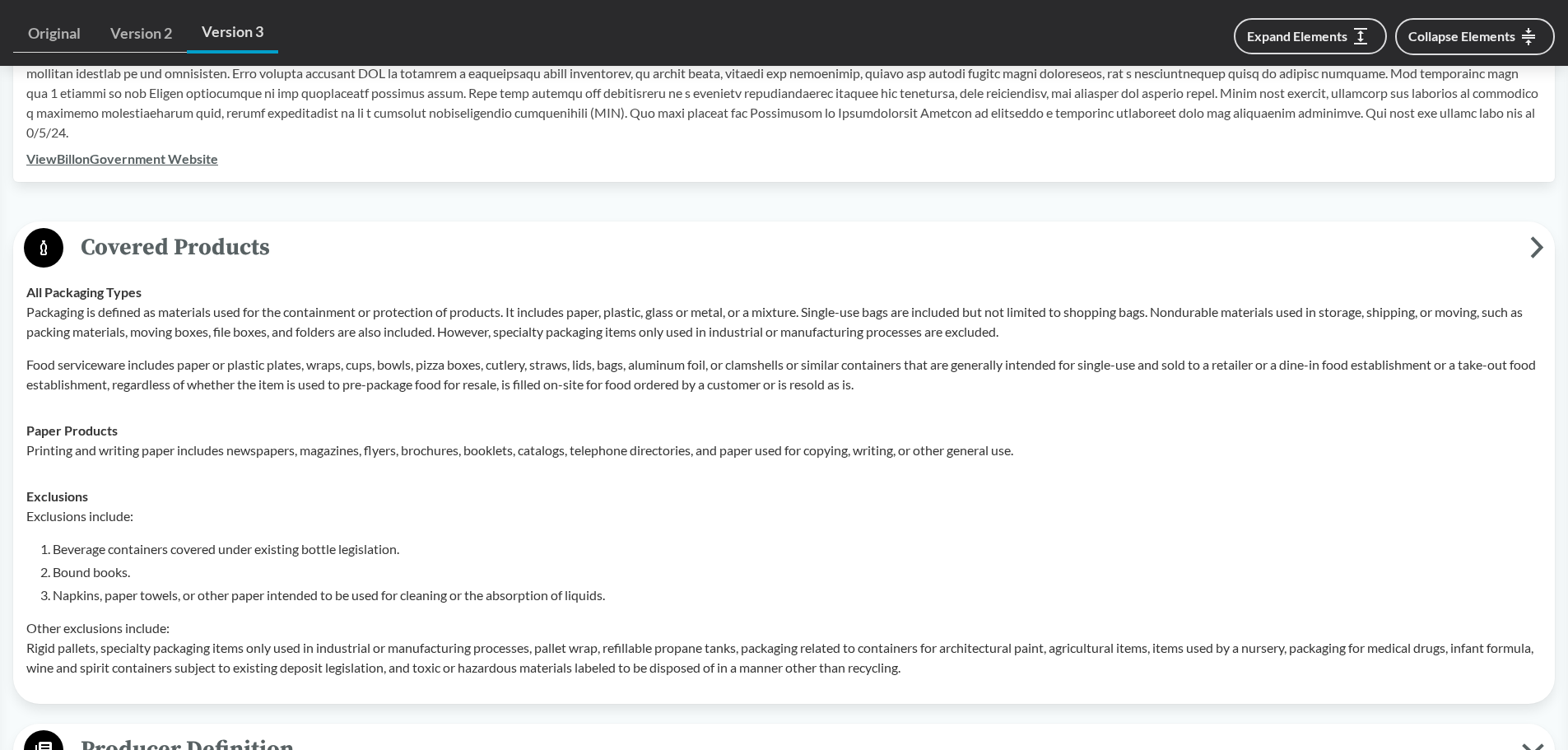
click at [331, 241] on span "Covered Products" at bounding box center [796, 247] width 1466 height 37
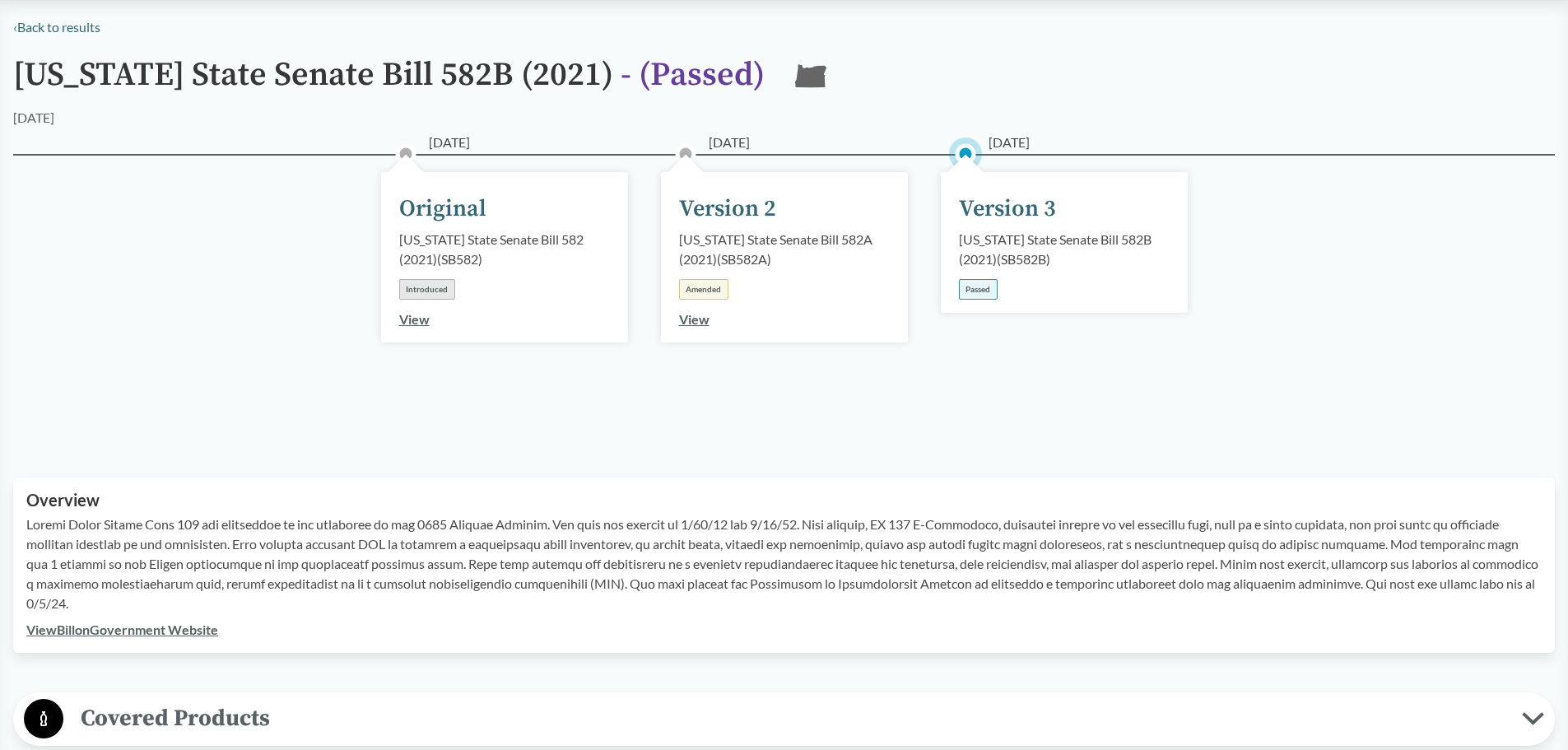
scroll to position [82, 0]
